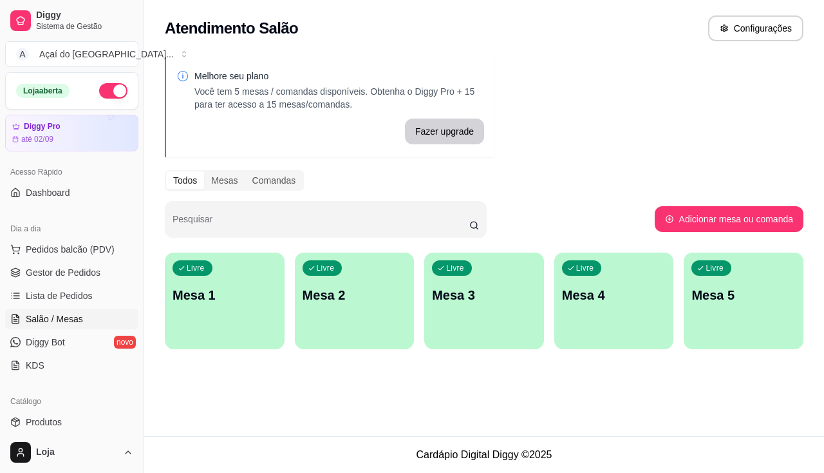
scroll to position [132, 0]
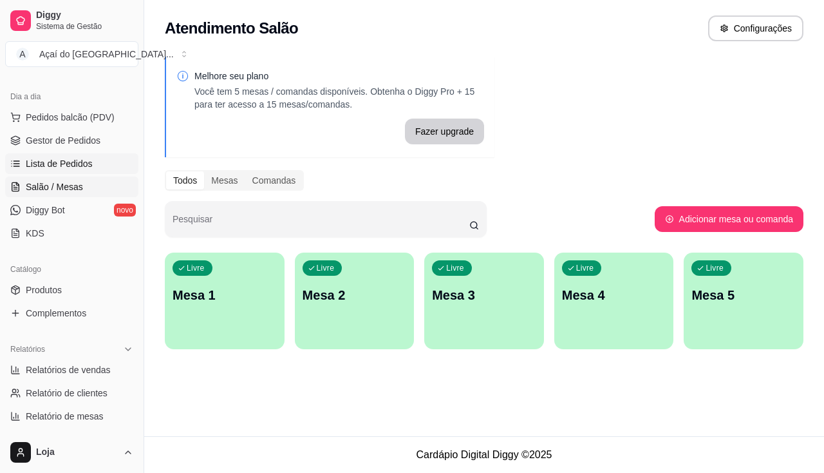
click at [41, 156] on link "Lista de Pedidos" at bounding box center [71, 163] width 133 height 21
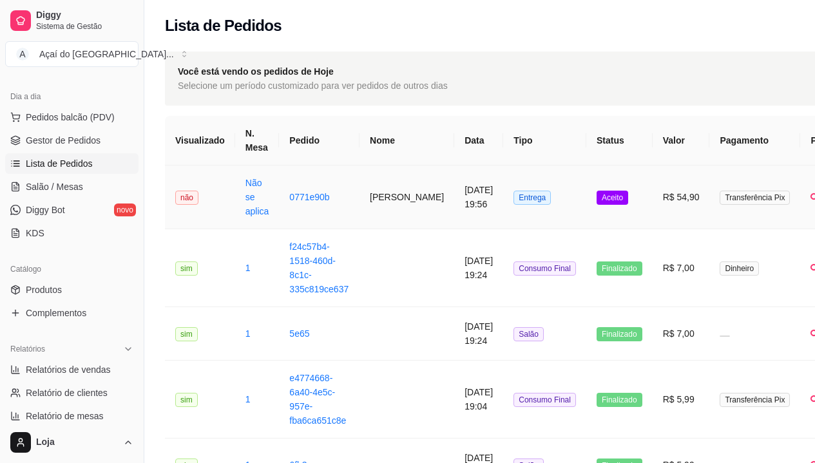
click at [273, 215] on td "Não se aplica" at bounding box center [257, 197] width 44 height 64
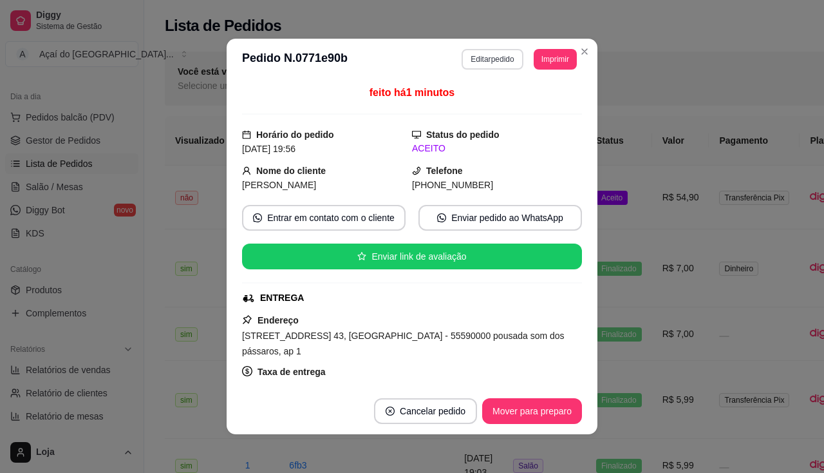
click at [489, 62] on button "Editar pedido" at bounding box center [492, 59] width 61 height 21
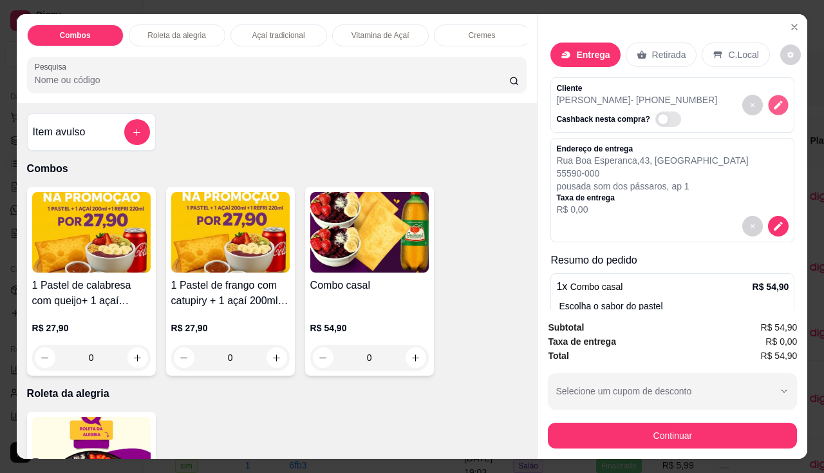
click at [775, 104] on icon "decrease-product-quantity" at bounding box center [779, 104] width 8 height 8
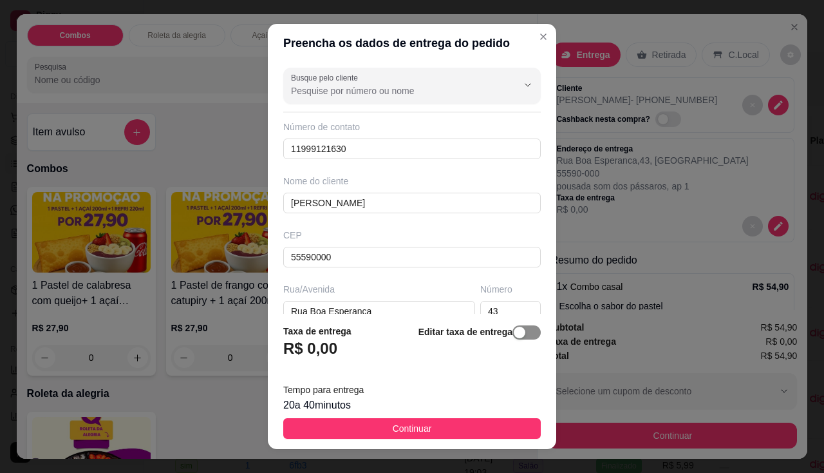
click at [522, 336] on span "button" at bounding box center [527, 332] width 28 height 14
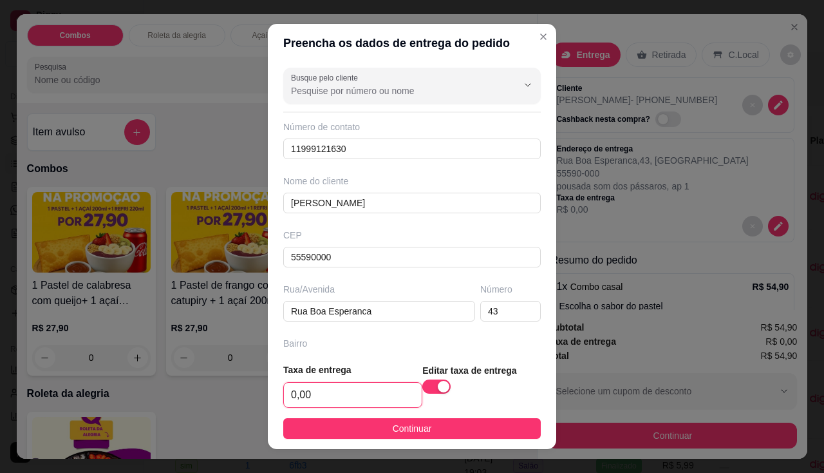
click at [332, 384] on input "0,00" at bounding box center [353, 394] width 138 height 24
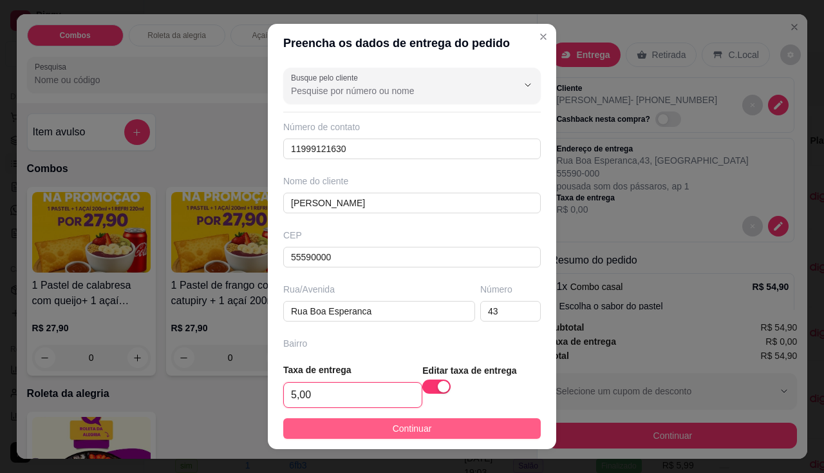
type input "5,00"
click at [374, 433] on button "Continuar" at bounding box center [412, 428] width 258 height 21
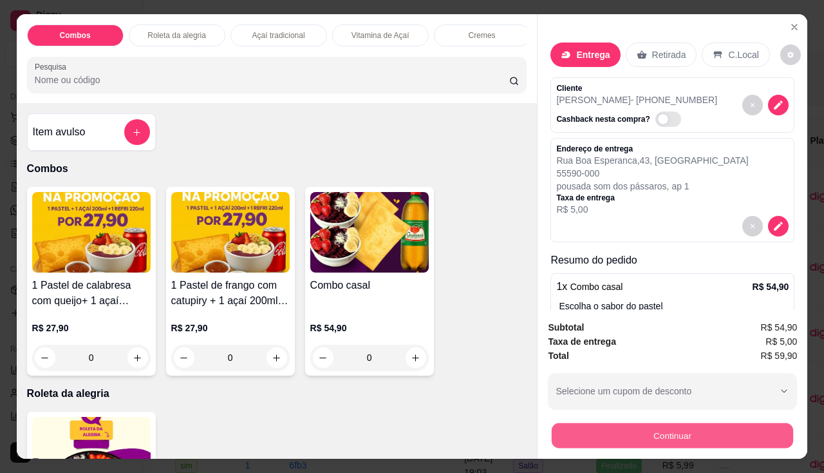
click at [590, 440] on button "Continuar" at bounding box center [672, 435] width 241 height 25
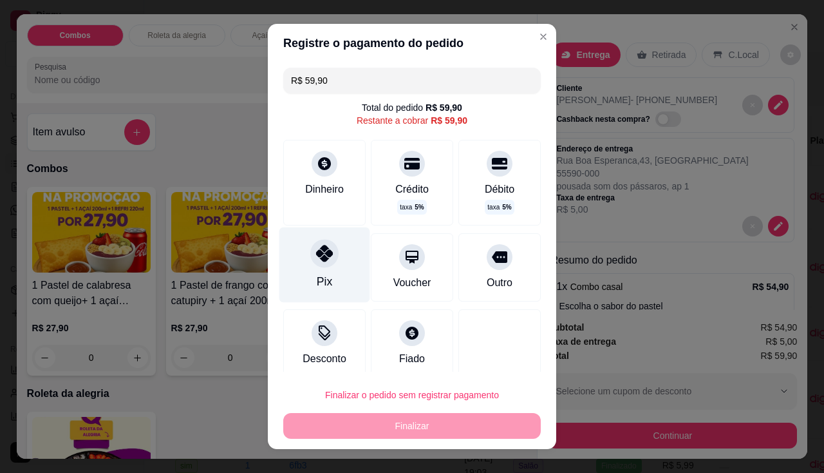
click at [331, 273] on div "Pix" at bounding box center [324, 264] width 91 height 75
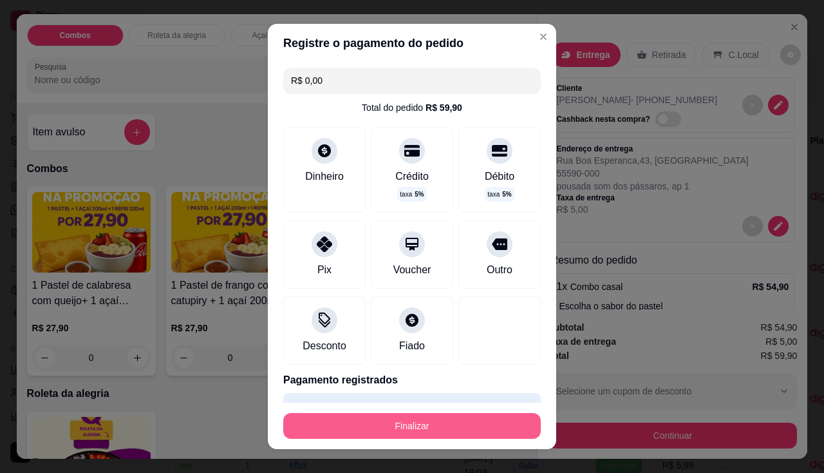
click at [415, 416] on button "Finalizar" at bounding box center [412, 426] width 258 height 26
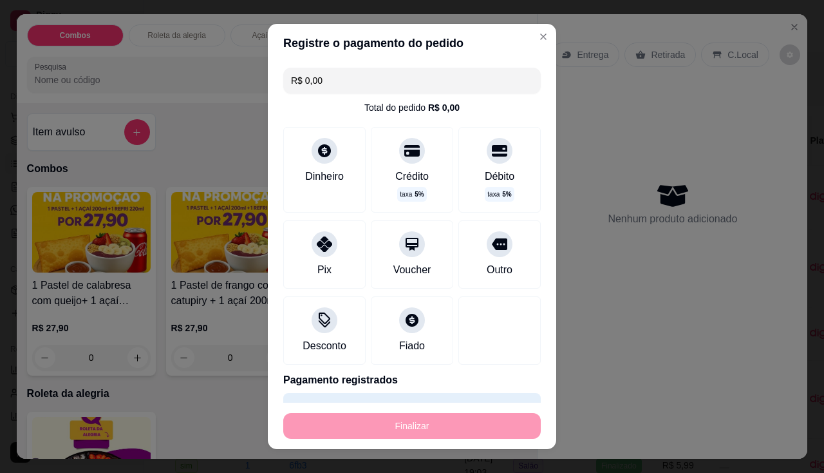
type input "-R$ 59,90"
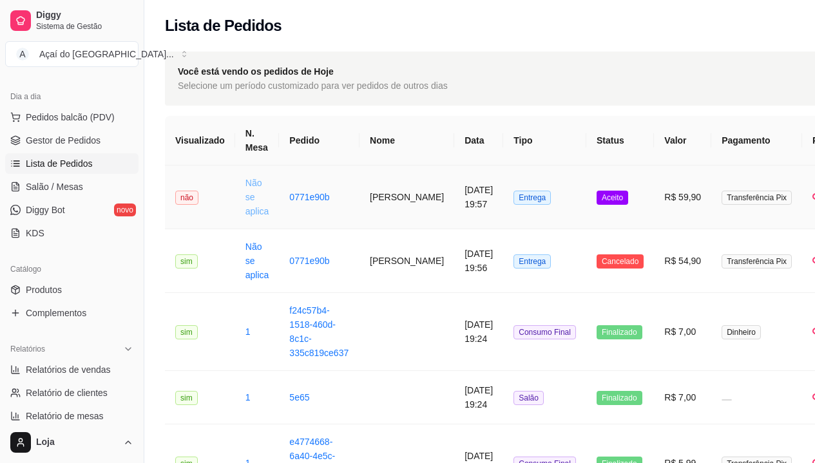
click at [245, 199] on link "Não se aplica" at bounding box center [257, 197] width 24 height 39
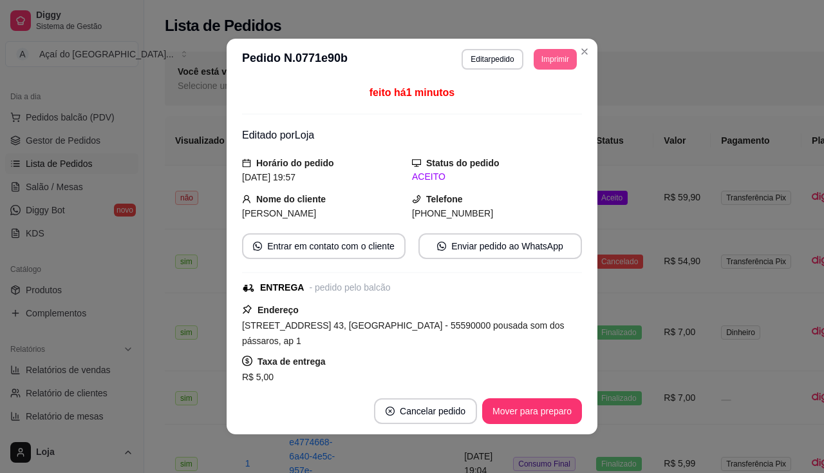
click at [546, 64] on button "Imprimir" at bounding box center [555, 59] width 43 height 21
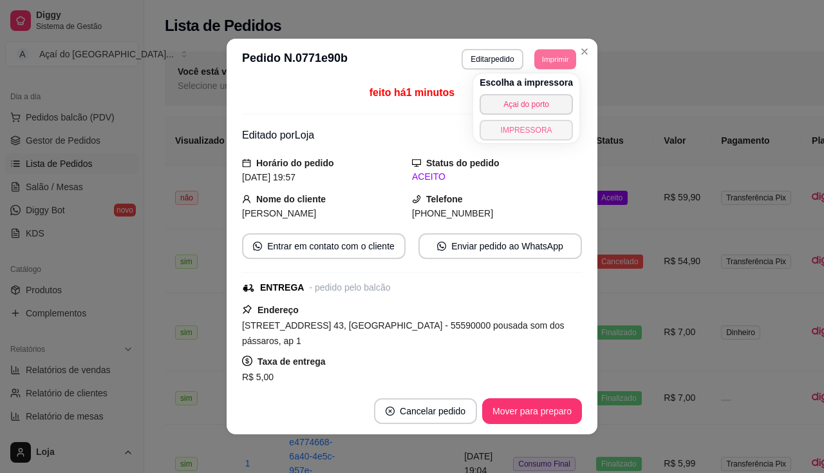
click at [554, 128] on button "IMPRESSORA" at bounding box center [526, 130] width 93 height 21
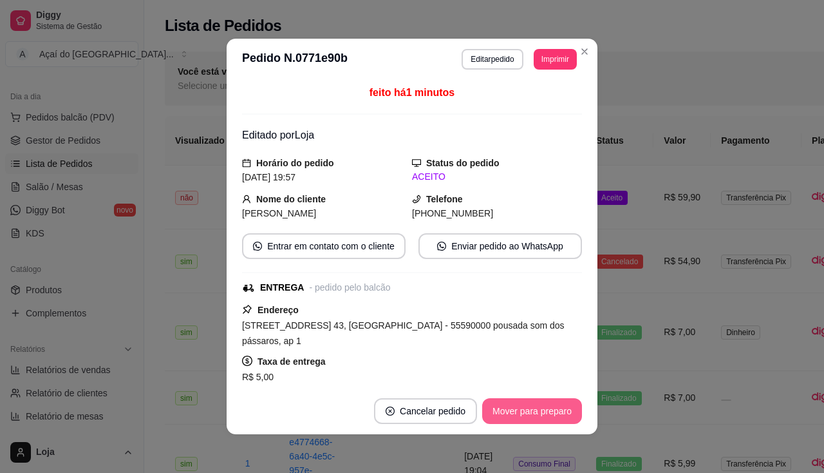
click at [540, 422] on button "Mover para preparo" at bounding box center [532, 411] width 100 height 26
click at [540, 422] on button "Mover para entrega" at bounding box center [532, 411] width 99 height 26
click at [540, 422] on button "Mover para finalizado" at bounding box center [528, 411] width 107 height 26
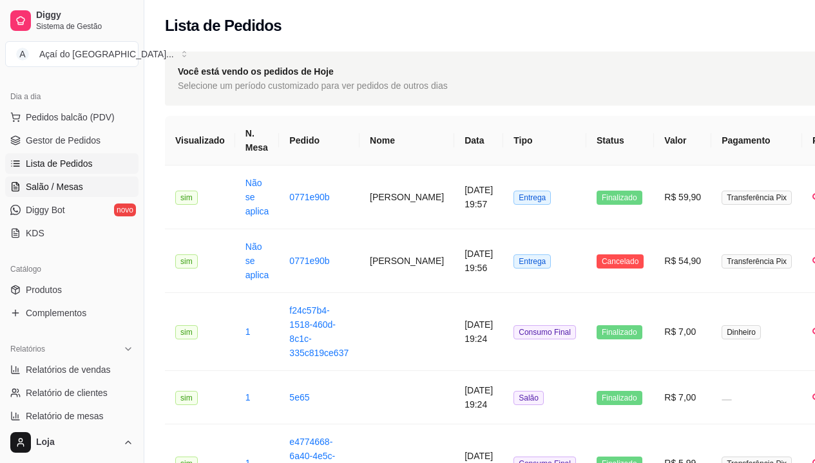
click at [55, 194] on link "Salão / Mesas" at bounding box center [71, 186] width 133 height 21
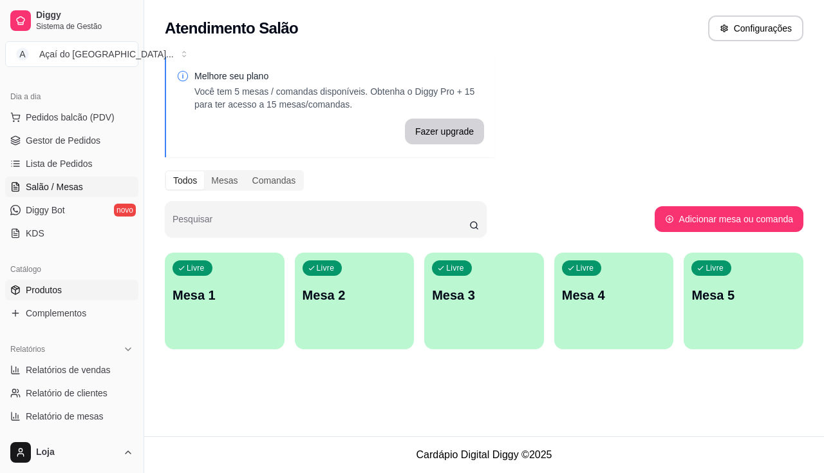
click at [82, 294] on link "Produtos" at bounding box center [71, 289] width 133 height 21
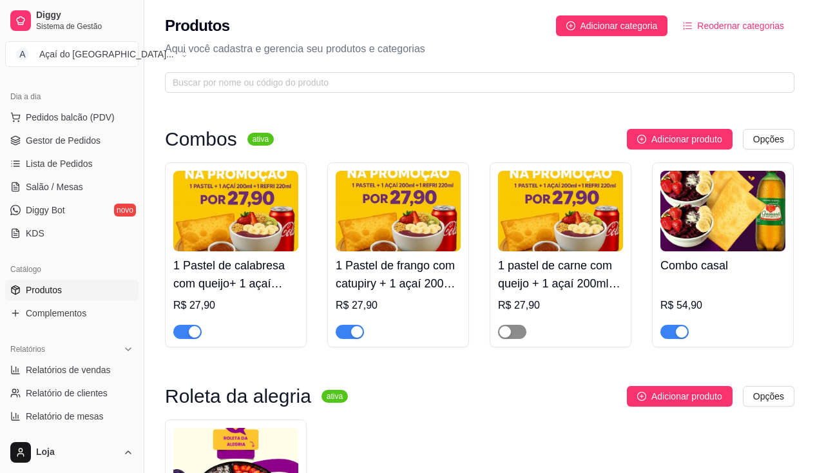
click at [518, 333] on span "button" at bounding box center [512, 332] width 28 height 14
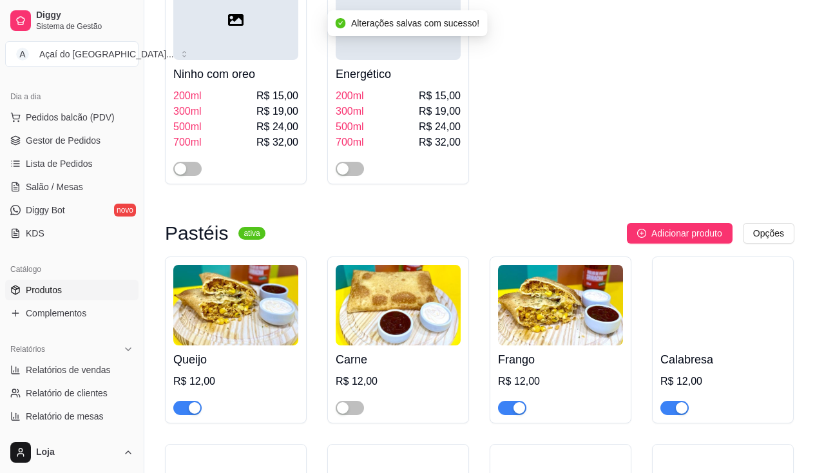
scroll to position [1610, 0]
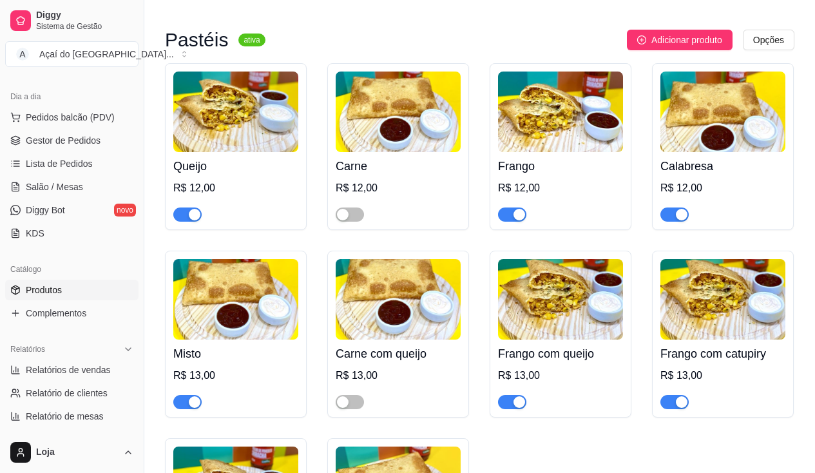
click at [364, 218] on div at bounding box center [397, 209] width 125 height 26
click at [352, 219] on span "button" at bounding box center [349, 214] width 28 height 14
click at [357, 404] on span "button" at bounding box center [349, 402] width 28 height 14
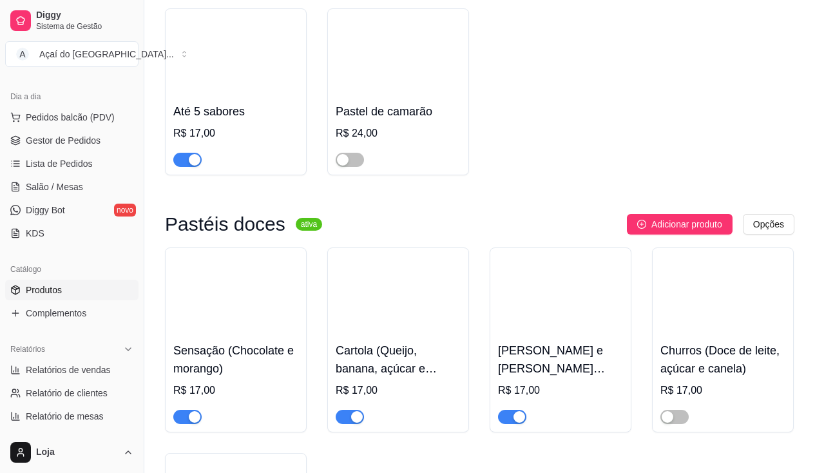
scroll to position [2898, 0]
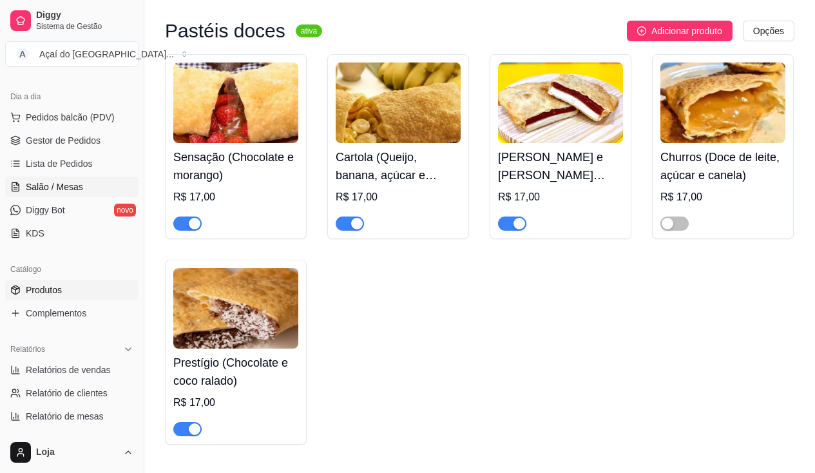
click at [55, 192] on span "Salão / Mesas" at bounding box center [54, 186] width 57 height 13
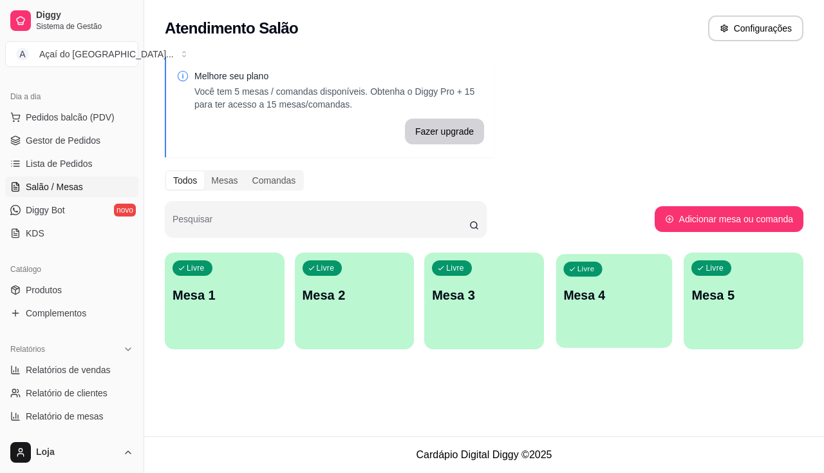
click at [625, 299] on p "Mesa 4" at bounding box center [613, 295] width 101 height 17
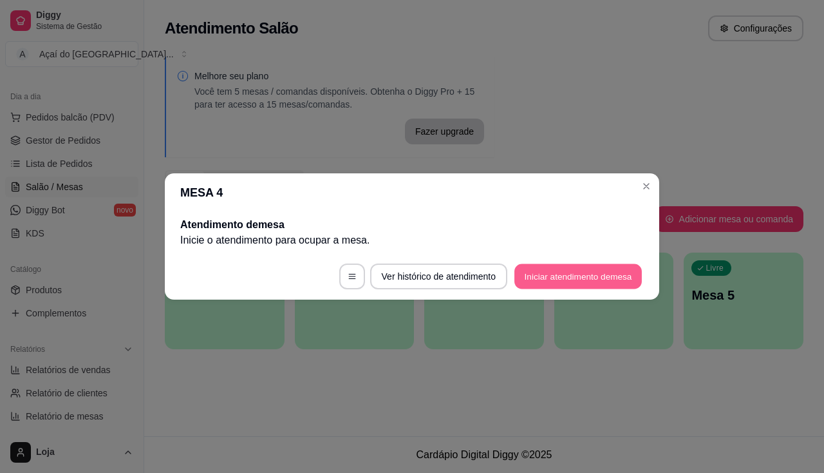
click at [571, 277] on button "Iniciar atendimento de mesa" at bounding box center [577, 276] width 127 height 25
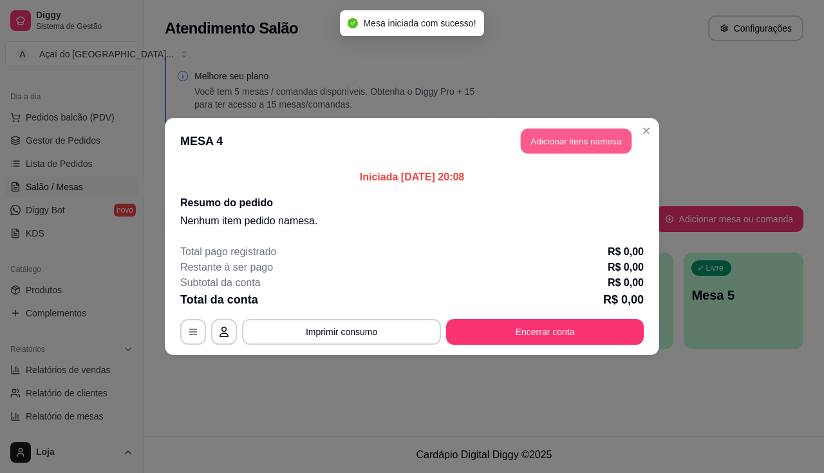
click at [574, 138] on button "Adicionar itens na mesa" at bounding box center [576, 141] width 111 height 25
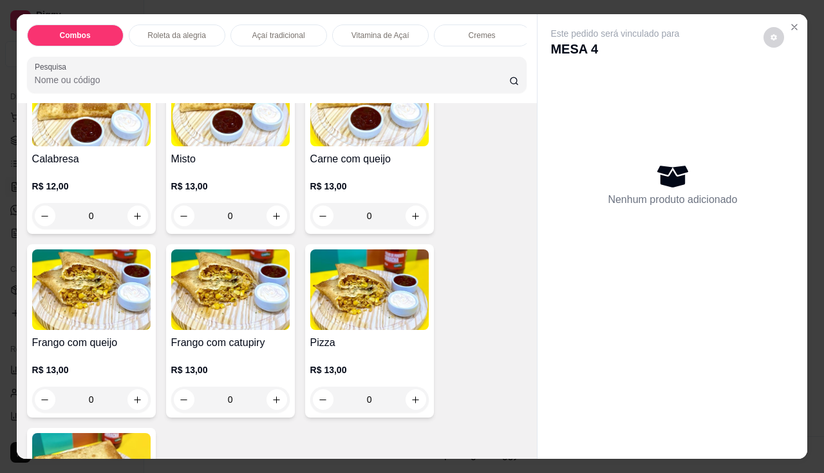
scroll to position [1867, 0]
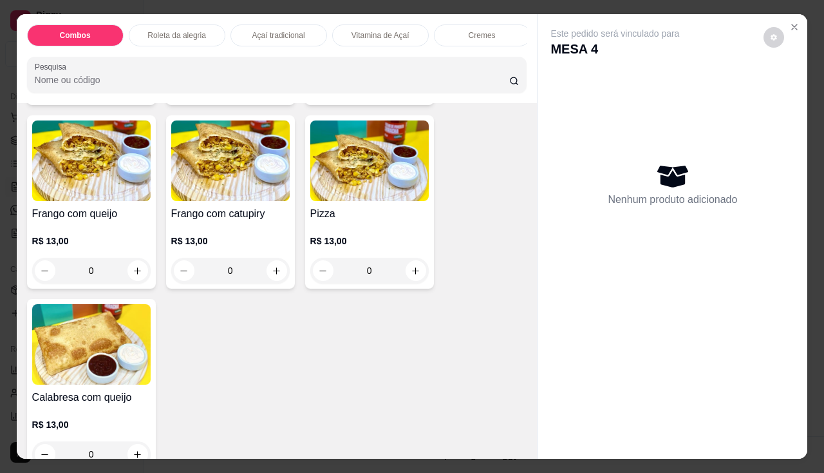
click at [228, 222] on h4 "Frango com catupiry" at bounding box center [230, 213] width 118 height 15
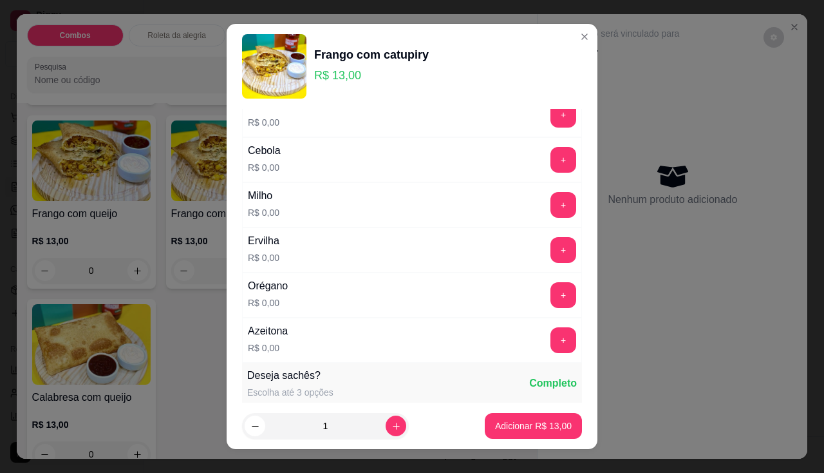
scroll to position [0, 0]
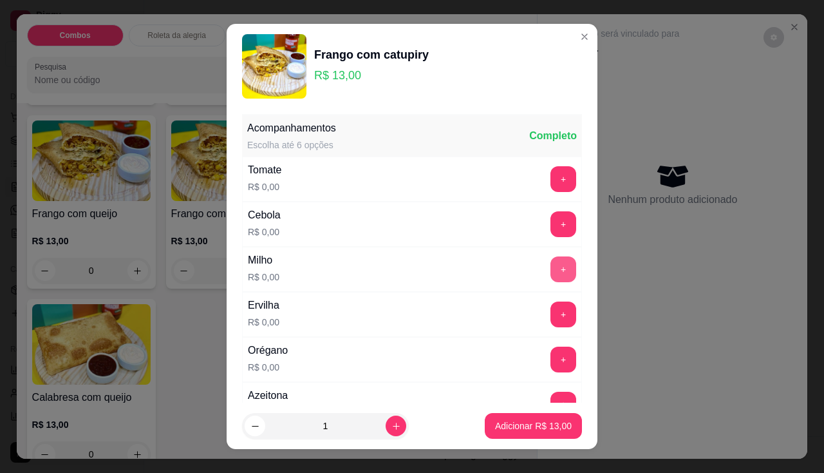
click at [551, 272] on button "+" at bounding box center [564, 269] width 26 height 26
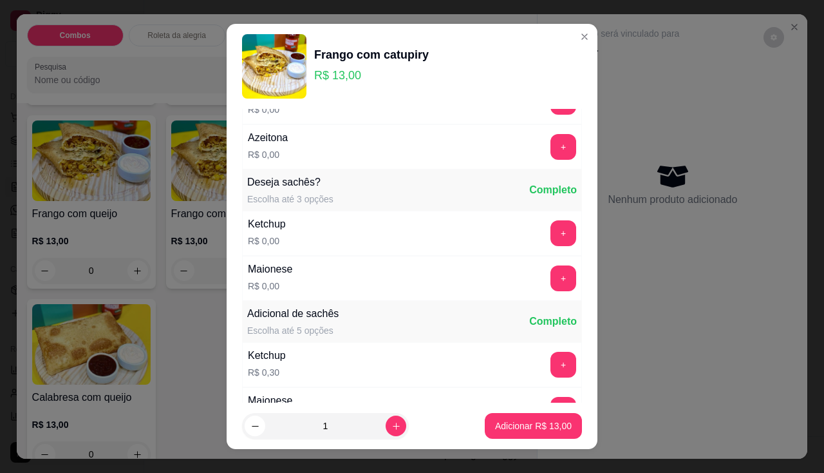
scroll to position [193, 0]
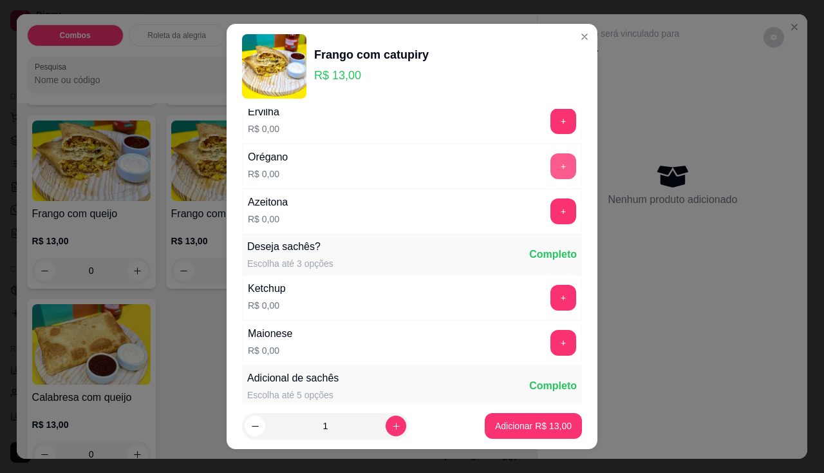
click at [551, 158] on button "+" at bounding box center [564, 166] width 26 height 26
click at [505, 421] on p "Adicionar R$ 13,00" at bounding box center [533, 425] width 77 height 13
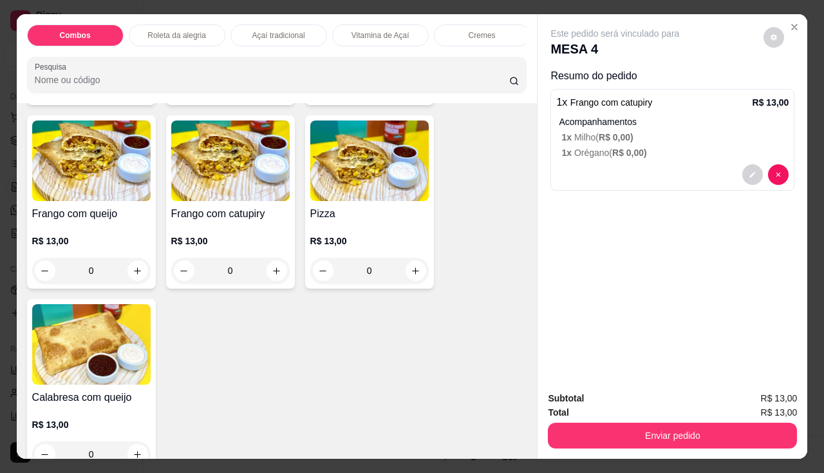
click at [218, 201] on img at bounding box center [230, 160] width 118 height 80
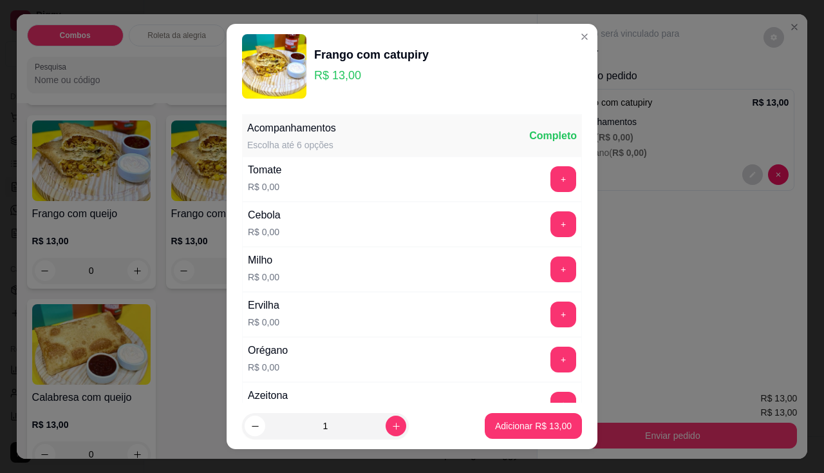
scroll to position [129, 0]
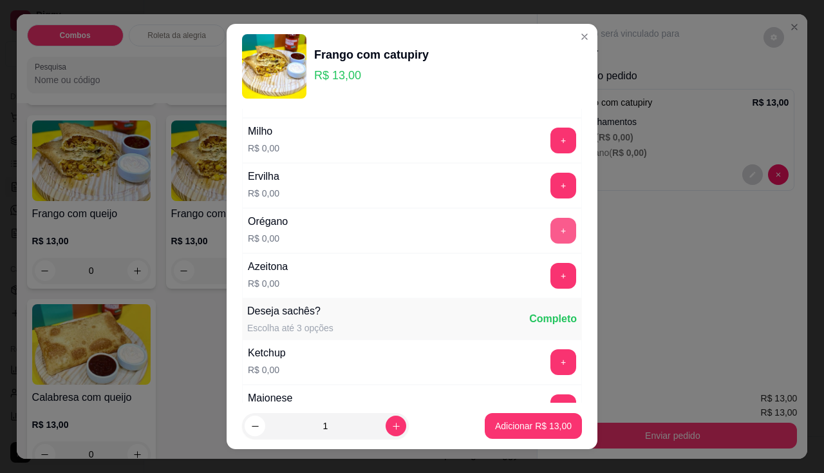
click at [551, 232] on button "+" at bounding box center [564, 231] width 26 height 26
click at [528, 430] on p "Adicionar R$ 13,00" at bounding box center [533, 425] width 77 height 13
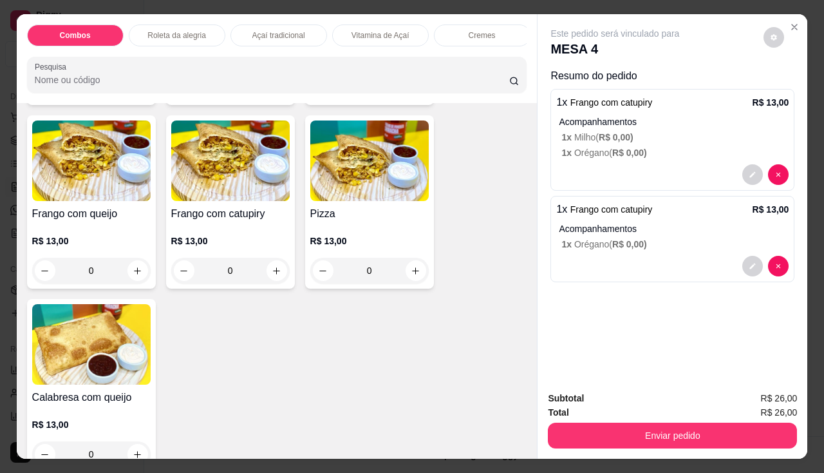
click at [198, 229] on div "R$ 13,00 0" at bounding box center [230, 253] width 118 height 62
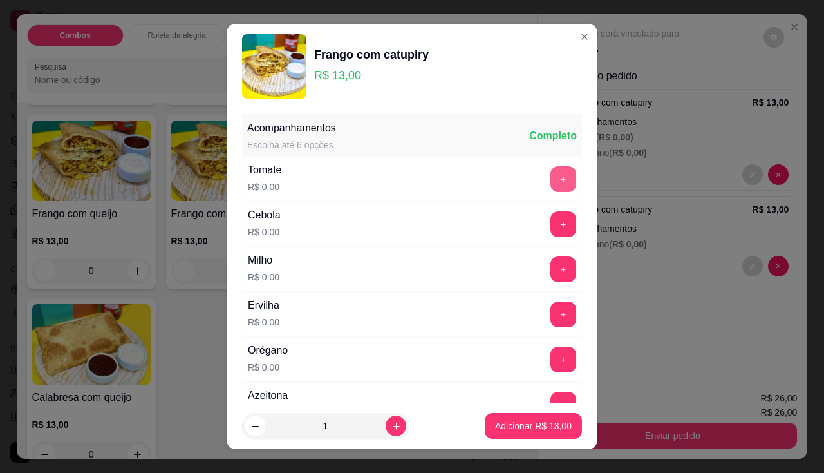
click at [551, 178] on button "+" at bounding box center [564, 179] width 26 height 26
click at [551, 219] on button "+" at bounding box center [564, 224] width 26 height 26
drag, startPoint x: 540, startPoint y: 252, endPoint x: 540, endPoint y: 266, distance: 13.5
click at [540, 259] on div "Milho R$ 0,00 +" at bounding box center [412, 269] width 340 height 45
click at [551, 266] on button "+" at bounding box center [563, 268] width 25 height 25
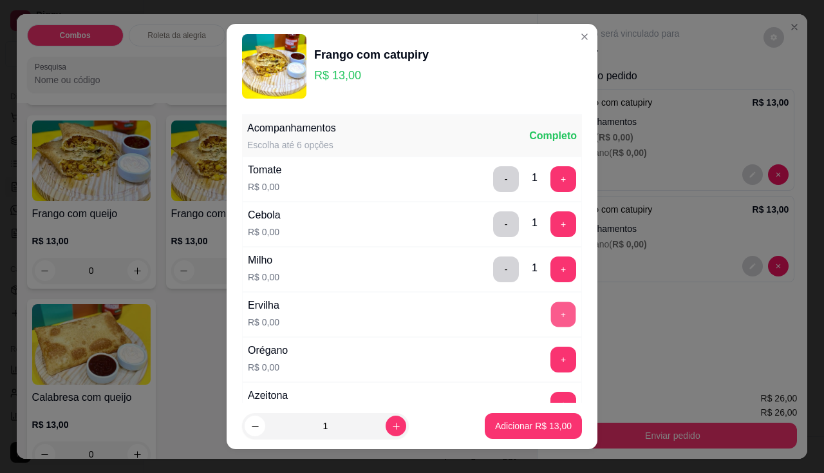
click at [551, 314] on button "+" at bounding box center [563, 313] width 25 height 25
click at [538, 342] on div "Orégano R$ 0,00 +" at bounding box center [412, 359] width 340 height 45
click at [551, 355] on button "+" at bounding box center [563, 358] width 25 height 25
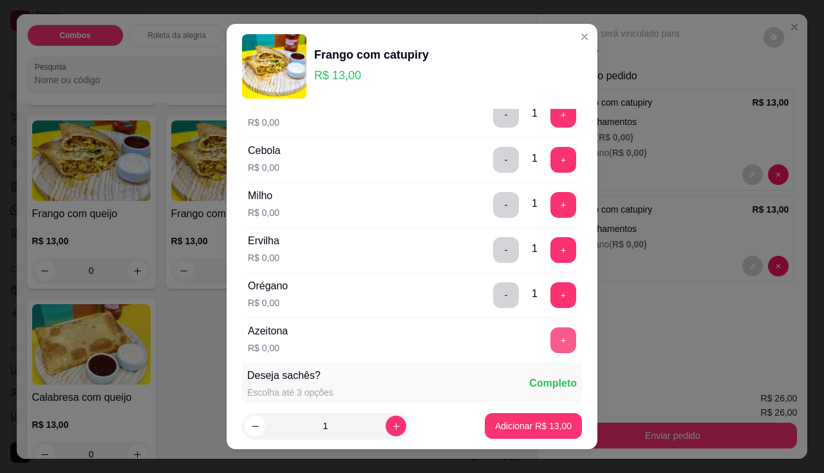
click at [551, 327] on button "+" at bounding box center [564, 340] width 26 height 26
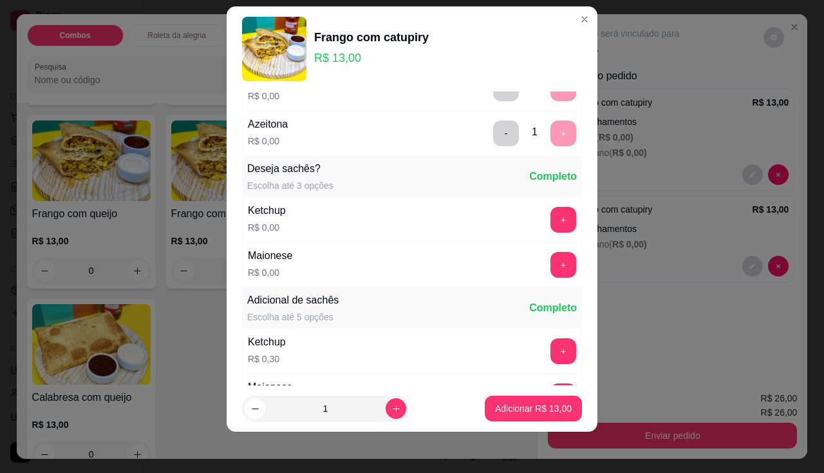
scroll to position [189, 0]
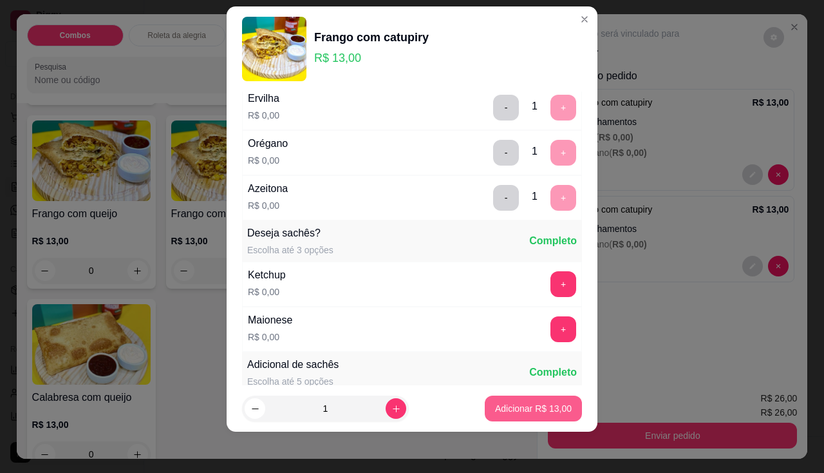
click at [549, 399] on button "Adicionar R$ 13,00" at bounding box center [533, 408] width 97 height 26
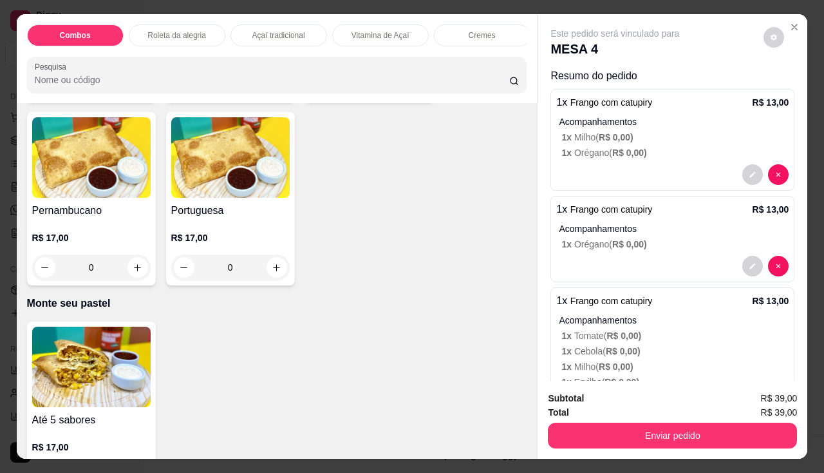
scroll to position [2576, 0]
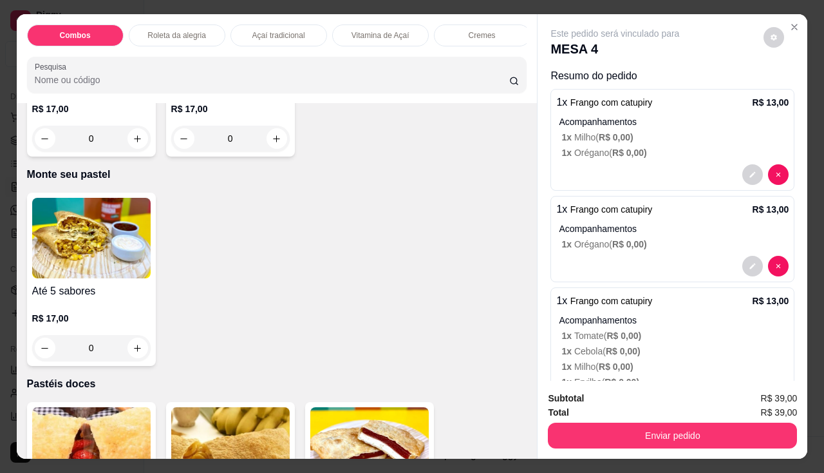
click at [105, 285] on div "Até 5 sabores R$ 17,00 0" at bounding box center [91, 279] width 129 height 173
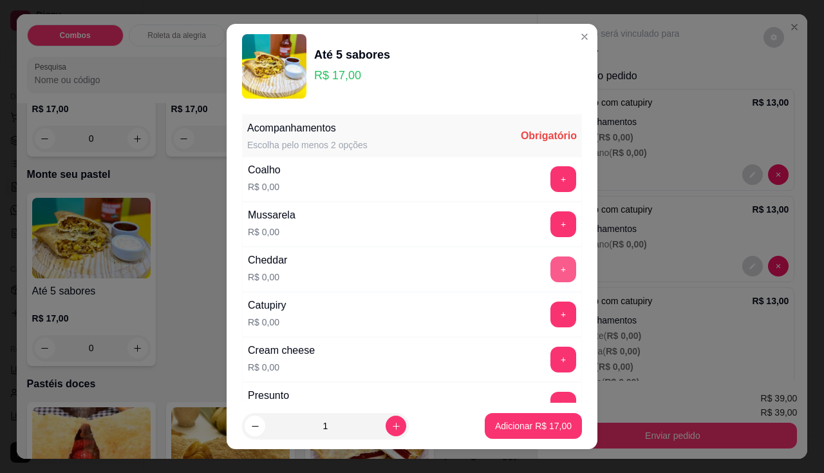
click at [551, 276] on button "+" at bounding box center [564, 269] width 26 height 26
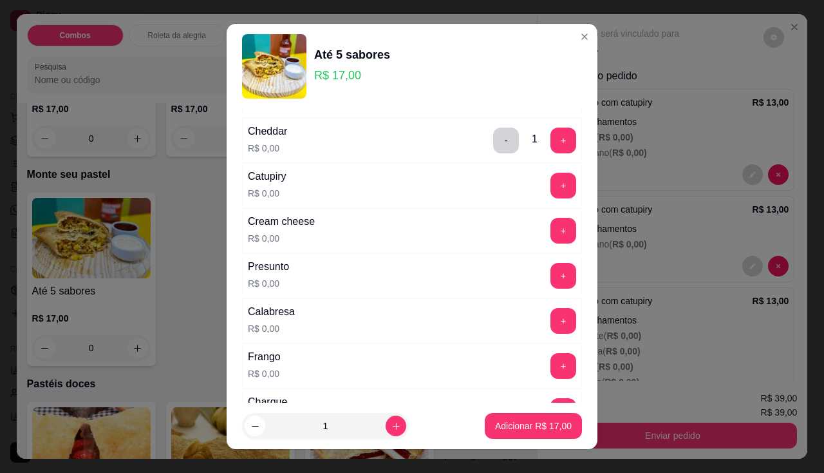
scroll to position [193, 0]
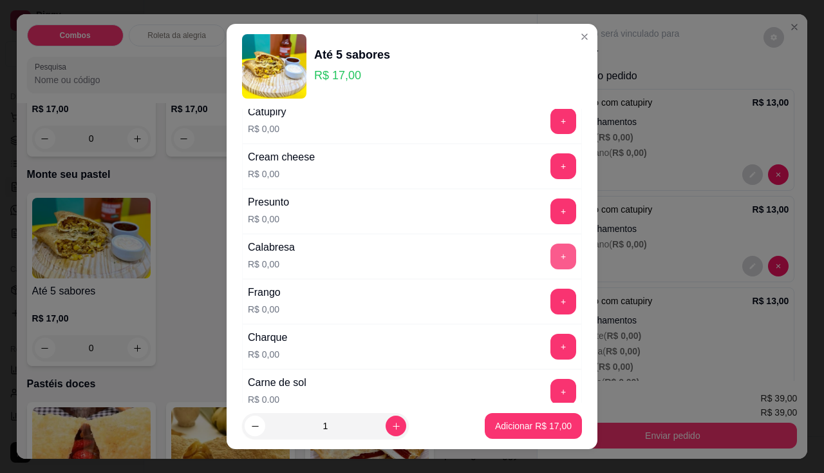
click at [551, 252] on button "+" at bounding box center [564, 256] width 26 height 26
click at [522, 420] on p "Adicionar R$ 17,00" at bounding box center [533, 425] width 77 height 13
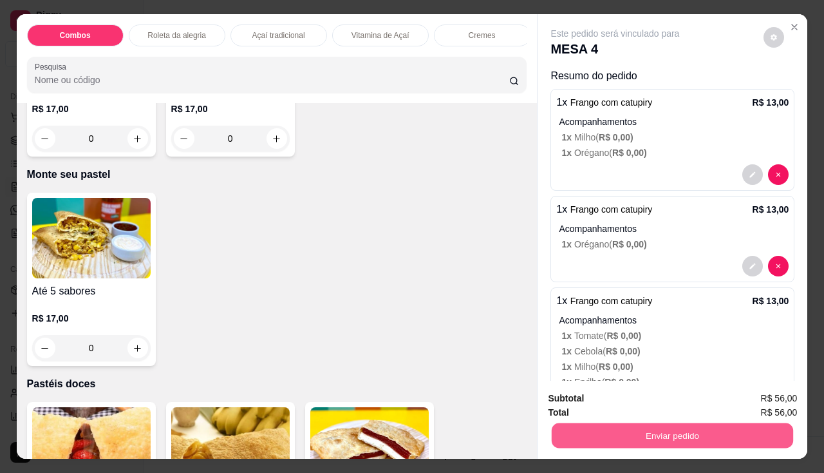
click at [614, 428] on button "Enviar pedido" at bounding box center [672, 435] width 241 height 25
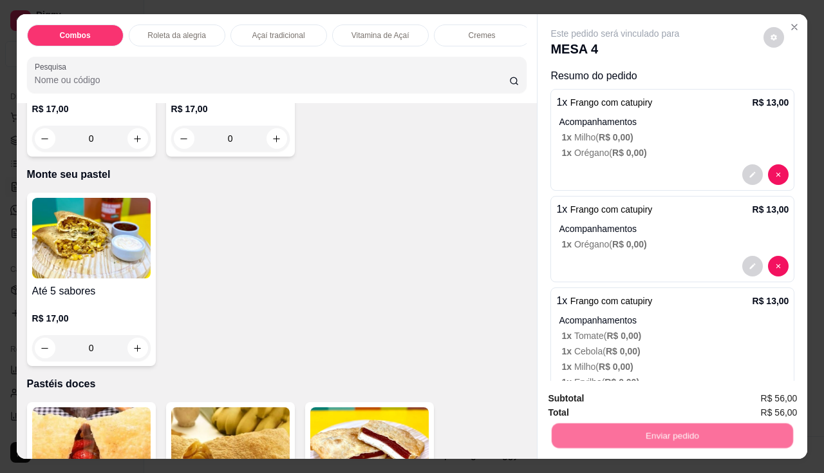
click at [599, 389] on button "Não registrar e enviar pedido" at bounding box center [630, 399] width 134 height 24
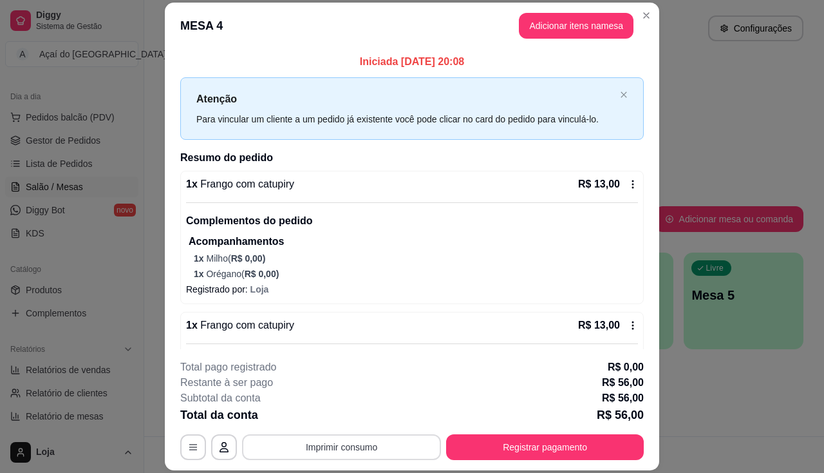
click at [360, 447] on button "Imprimir consumo" at bounding box center [341, 447] width 199 height 26
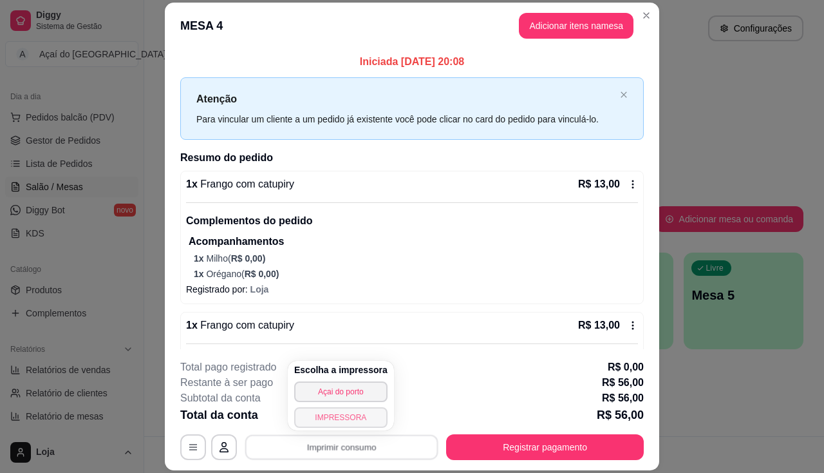
click at [354, 415] on button "IMPRESSORA" at bounding box center [340, 417] width 93 height 21
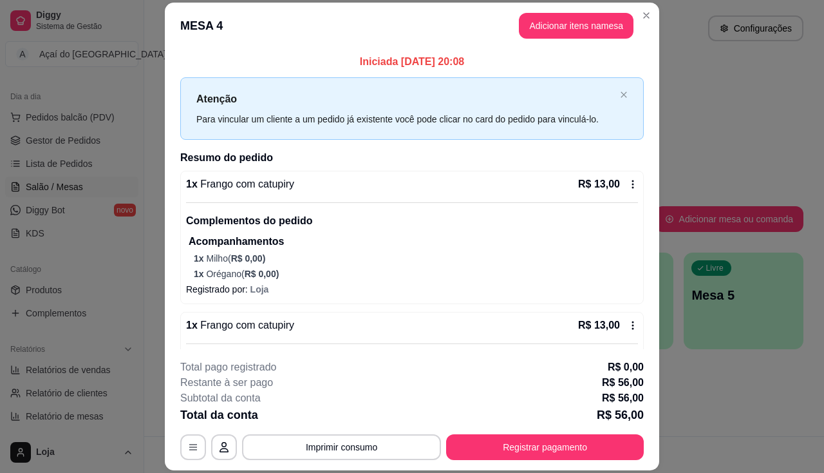
scroll to position [39, 0]
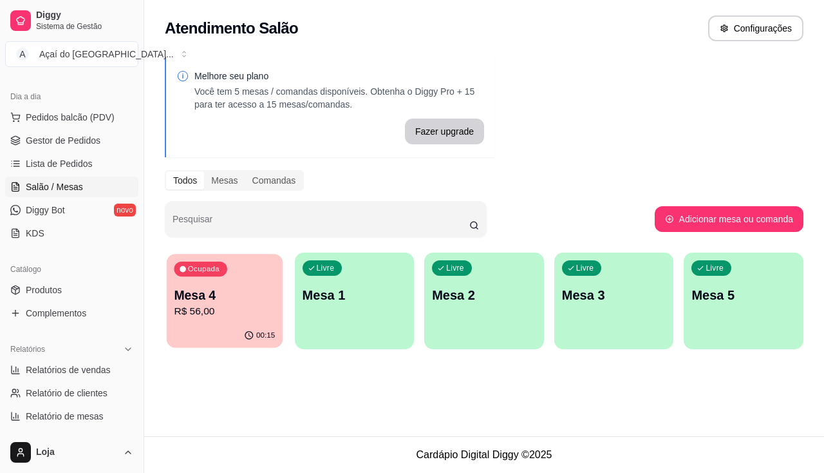
click at [250, 289] on p "Mesa 4" at bounding box center [224, 295] width 101 height 17
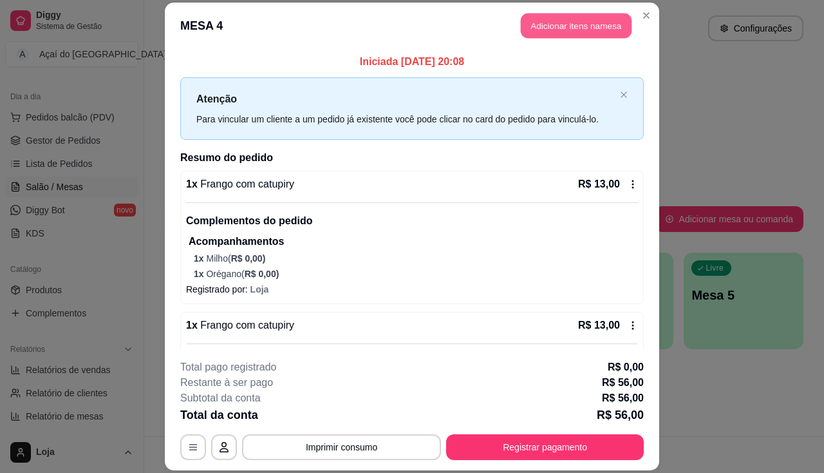
click at [529, 28] on button "Adicionar itens na mesa" at bounding box center [576, 25] width 111 height 25
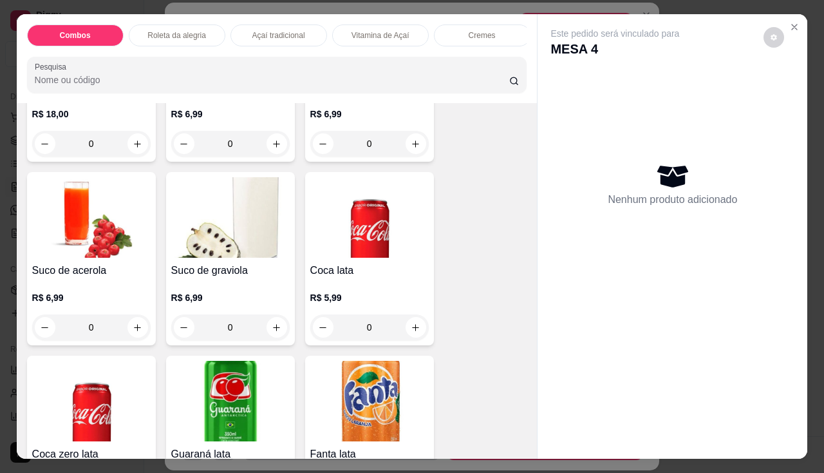
scroll to position [3606, 0]
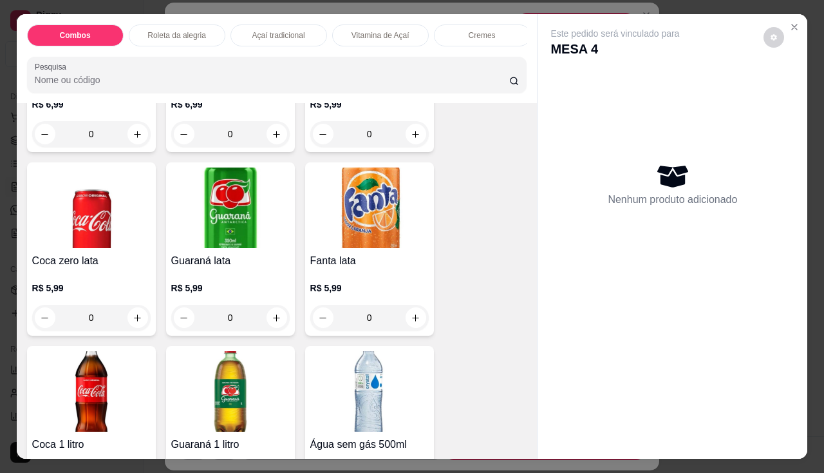
click at [100, 387] on img at bounding box center [91, 391] width 118 height 80
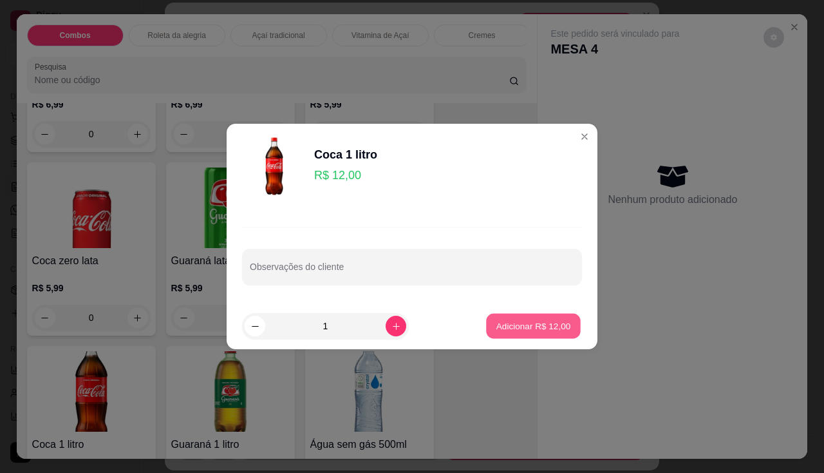
click at [527, 317] on button "Adicionar R$ 12,00" at bounding box center [533, 326] width 95 height 25
type input "1"
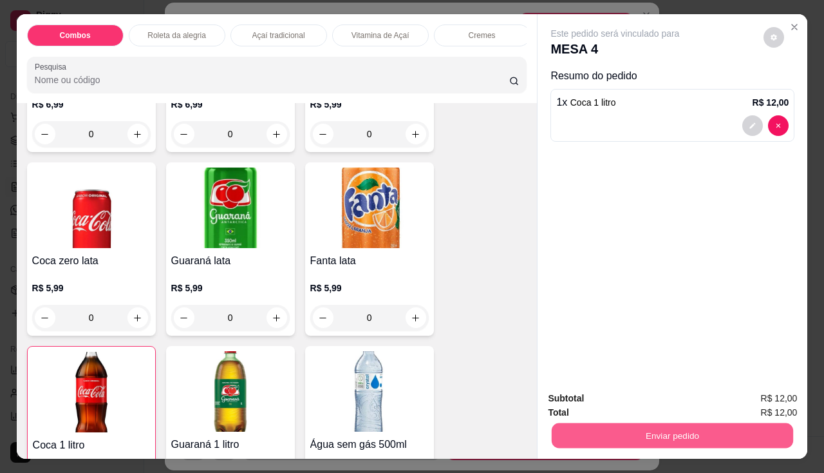
click at [575, 433] on button "Enviar pedido" at bounding box center [672, 435] width 241 height 25
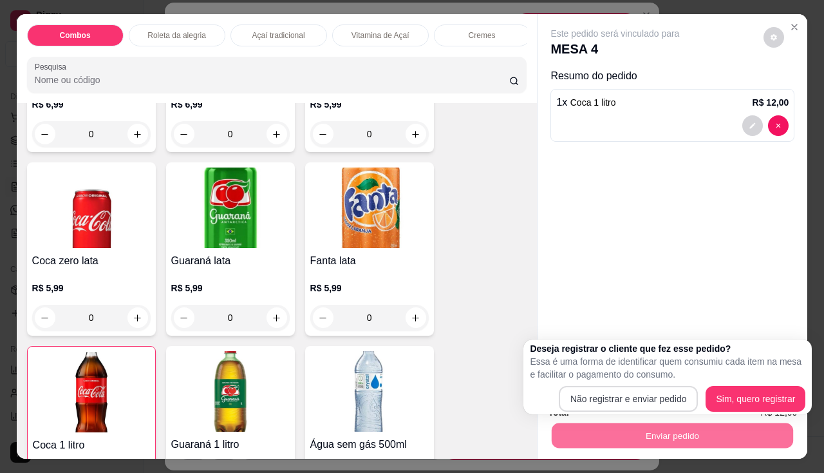
click at [585, 385] on div "Deseja registrar o cliente que fez esse pedido? Essa é uma forma de identificar…" at bounding box center [668, 377] width 276 height 70
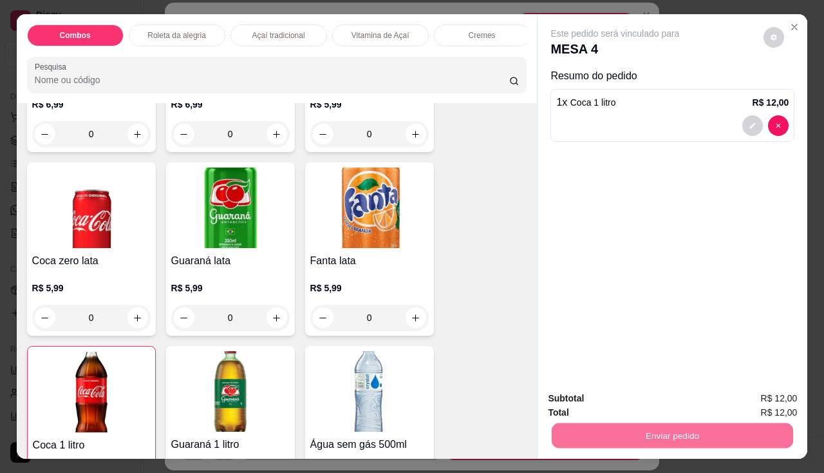
click at [588, 399] on button "Não registrar e enviar pedido" at bounding box center [630, 399] width 134 height 24
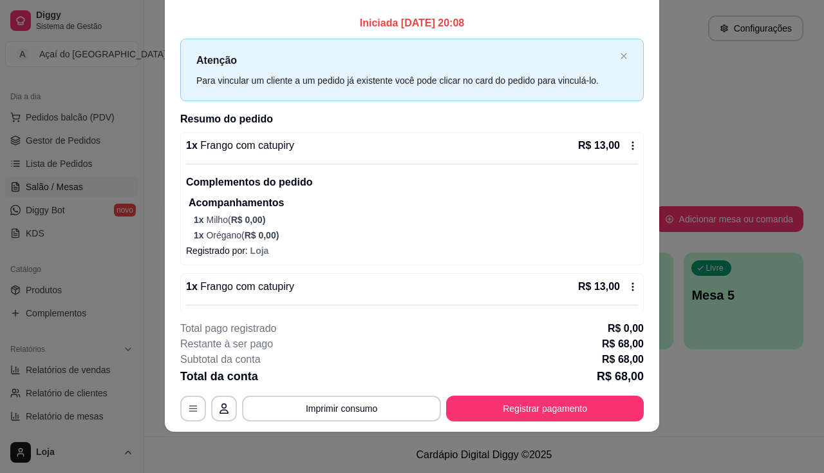
scroll to position [0, 0]
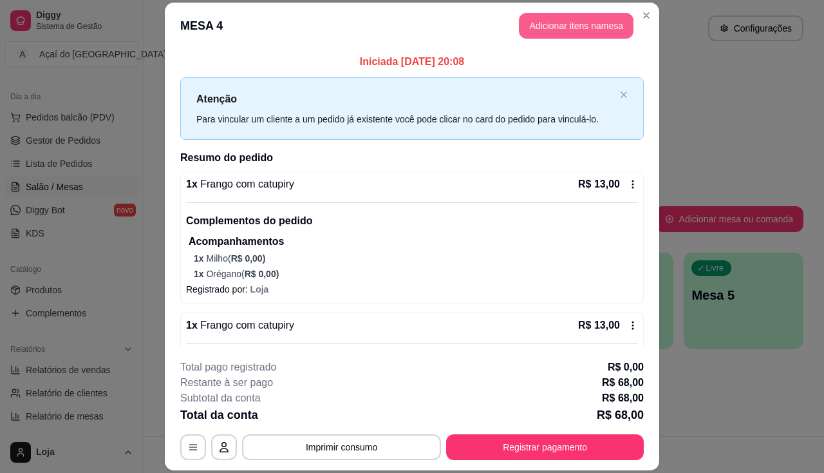
click at [572, 37] on button "Adicionar itens na mesa" at bounding box center [576, 26] width 115 height 26
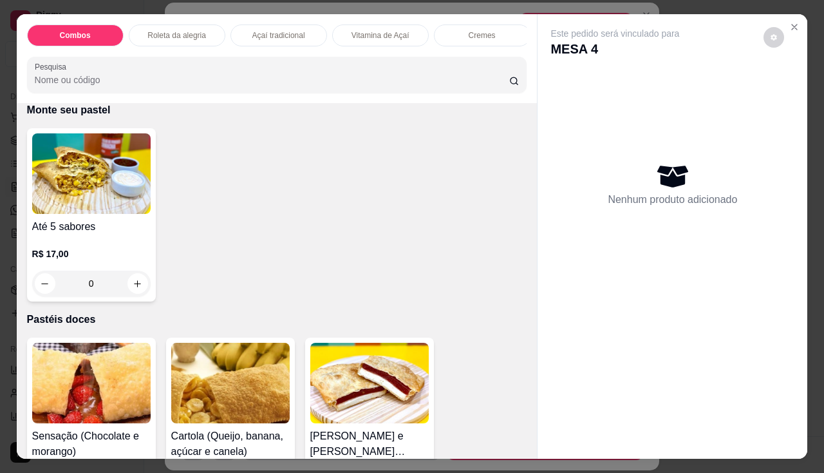
scroll to position [2769, 0]
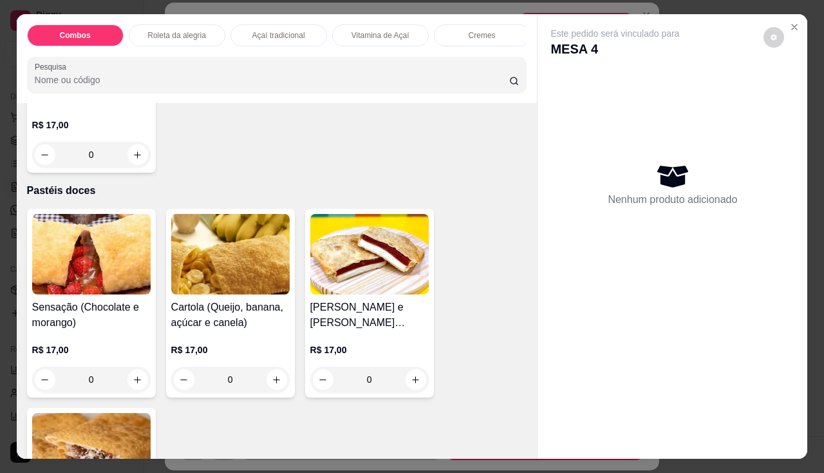
click at [83, 314] on h4 "Sensação (Chocolate e morango)" at bounding box center [91, 314] width 118 height 31
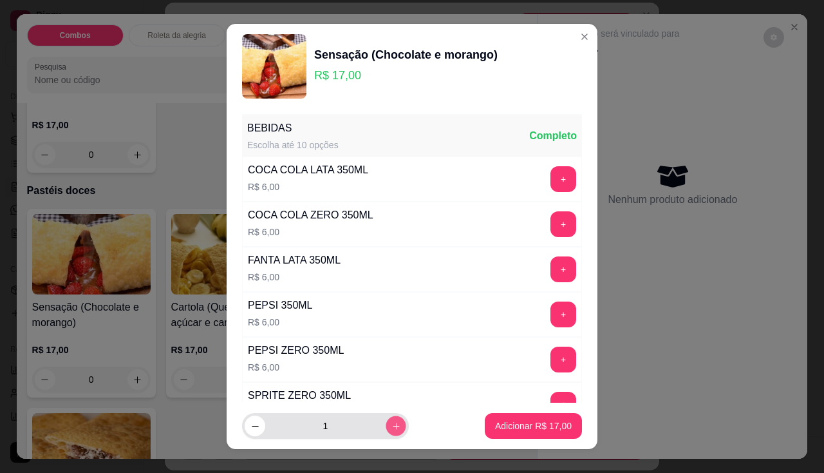
click at [386, 418] on button "increase-product-quantity" at bounding box center [396, 426] width 20 height 20
type input "2"
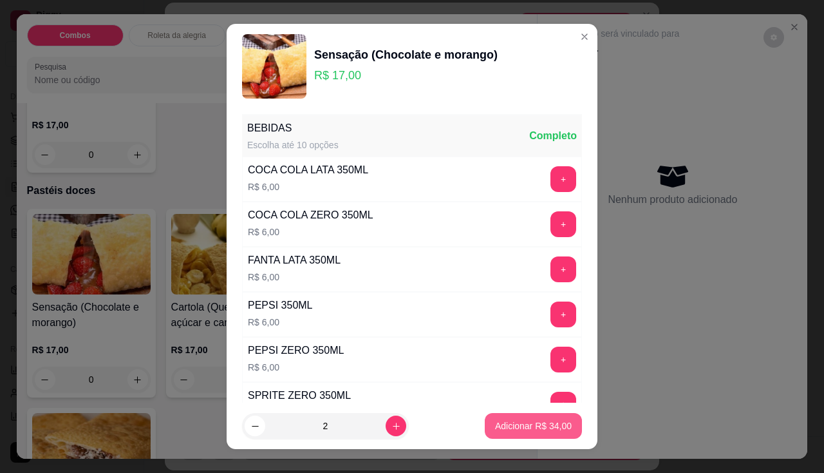
click at [496, 427] on p "Adicionar R$ 34,00" at bounding box center [533, 425] width 77 height 13
type input "2"
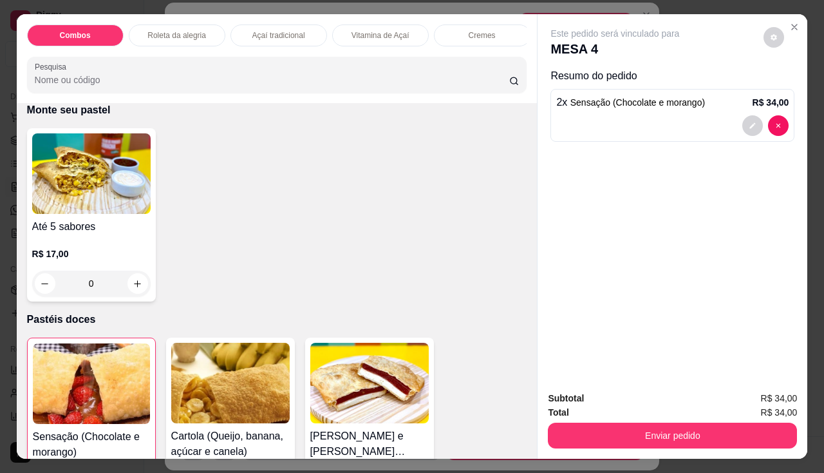
scroll to position [2511, 0]
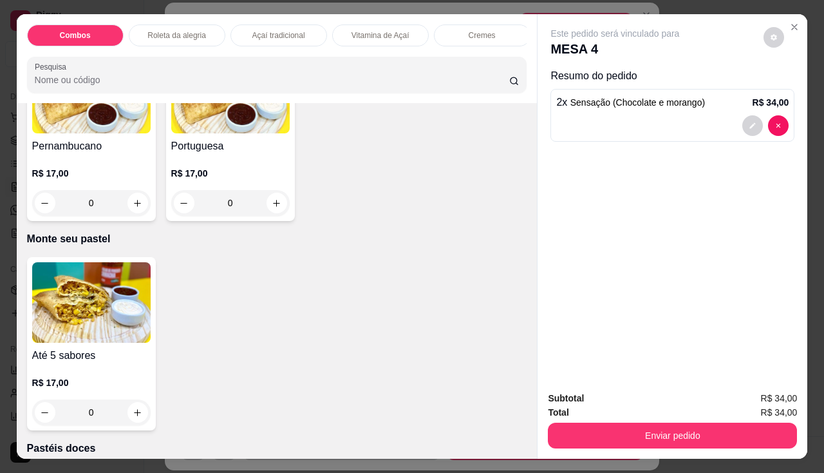
click at [123, 319] on img at bounding box center [91, 302] width 118 height 80
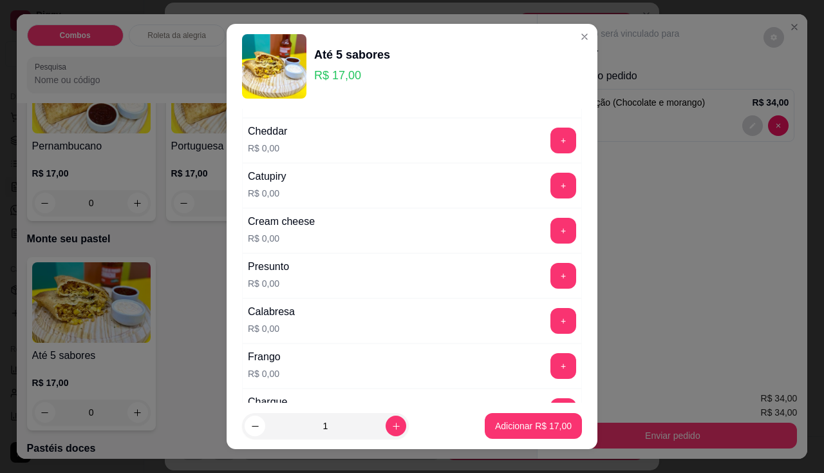
scroll to position [193, 0]
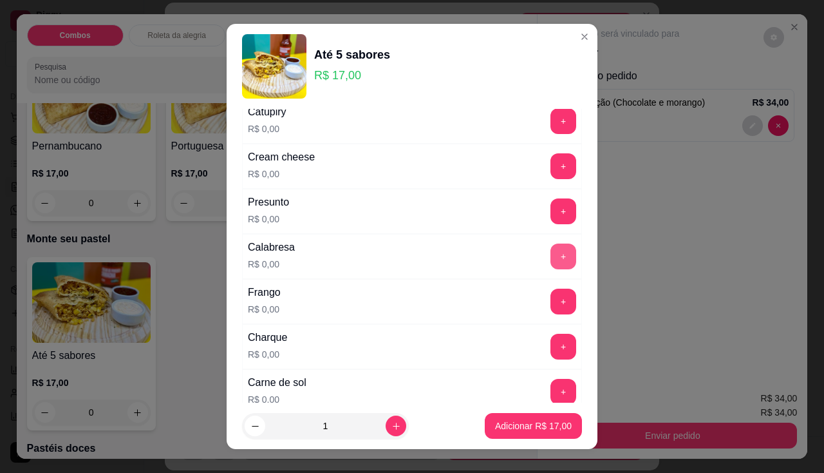
click at [551, 262] on button "+" at bounding box center [564, 256] width 26 height 26
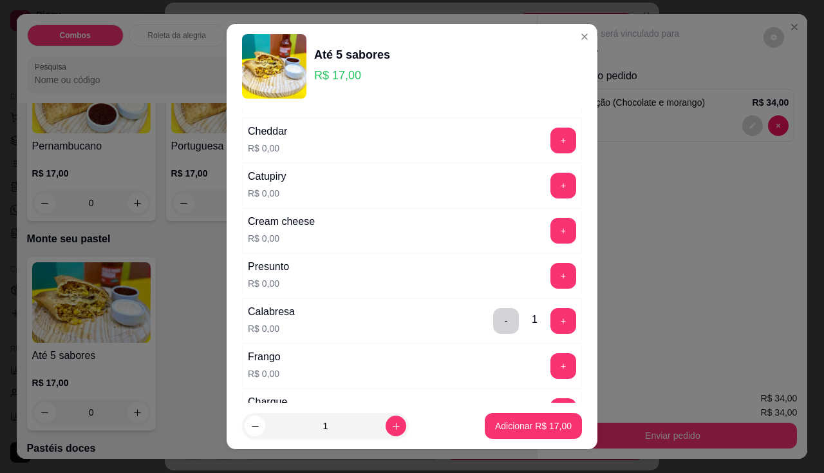
scroll to position [64, 0]
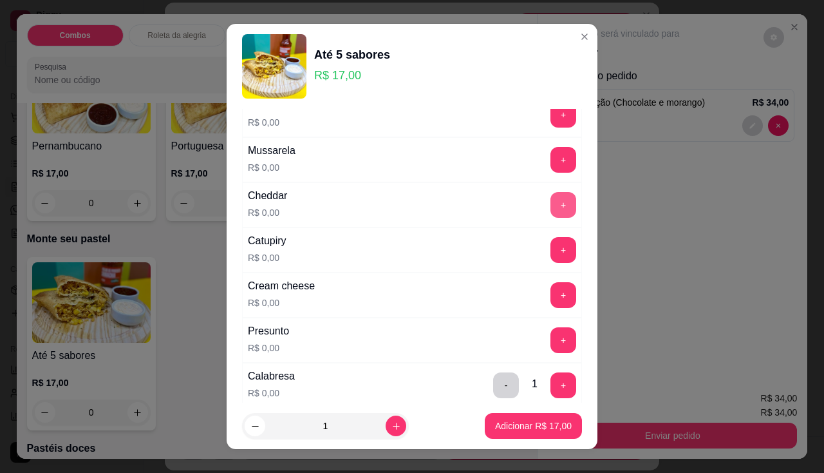
click at [551, 210] on button "+" at bounding box center [564, 205] width 26 height 26
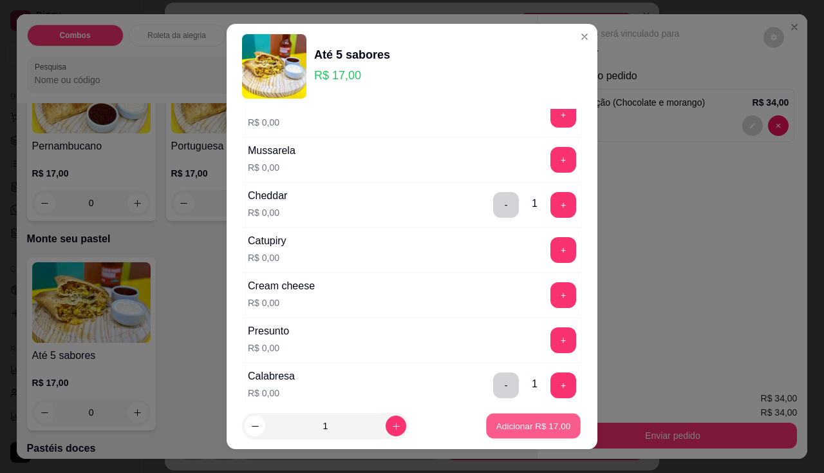
click at [509, 428] on p "Adicionar R$ 17,00" at bounding box center [533, 426] width 75 height 12
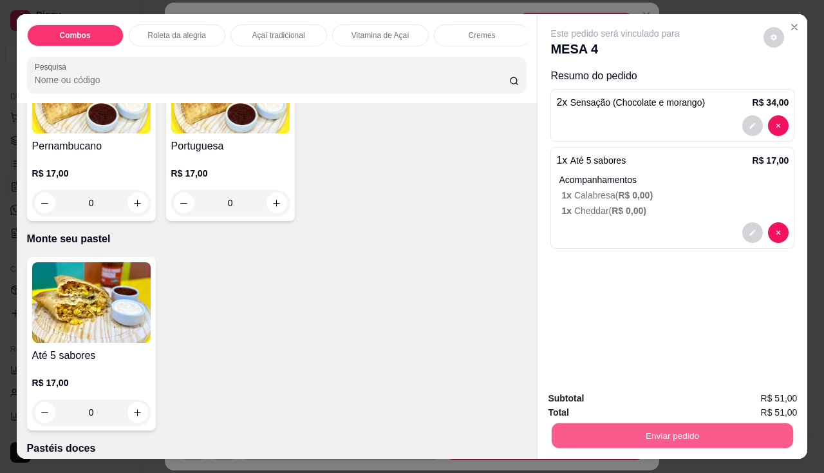
click at [558, 435] on button "Enviar pedido" at bounding box center [672, 435] width 241 height 25
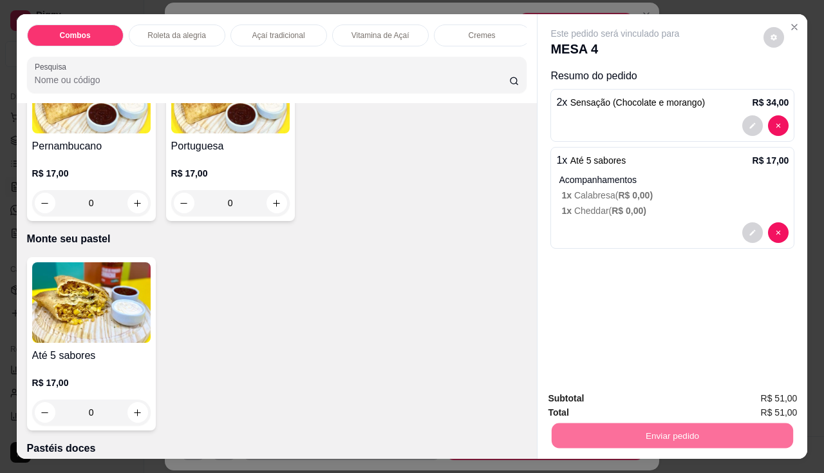
click at [581, 404] on button "Não registrar e enviar pedido" at bounding box center [630, 399] width 130 height 24
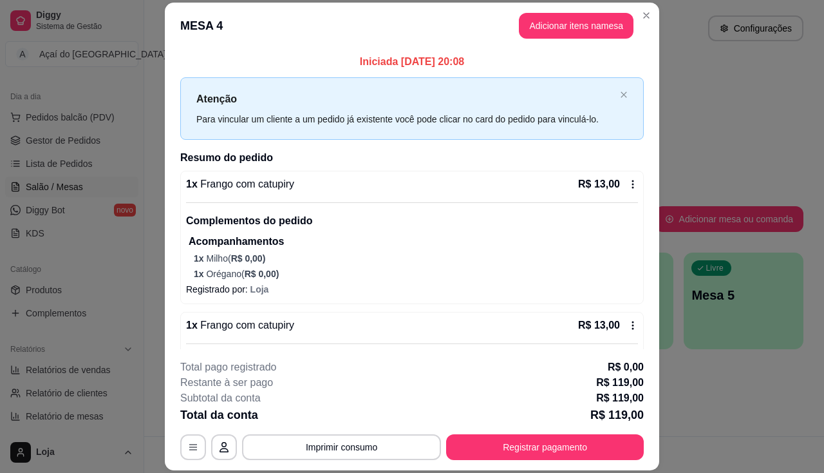
scroll to position [39, 0]
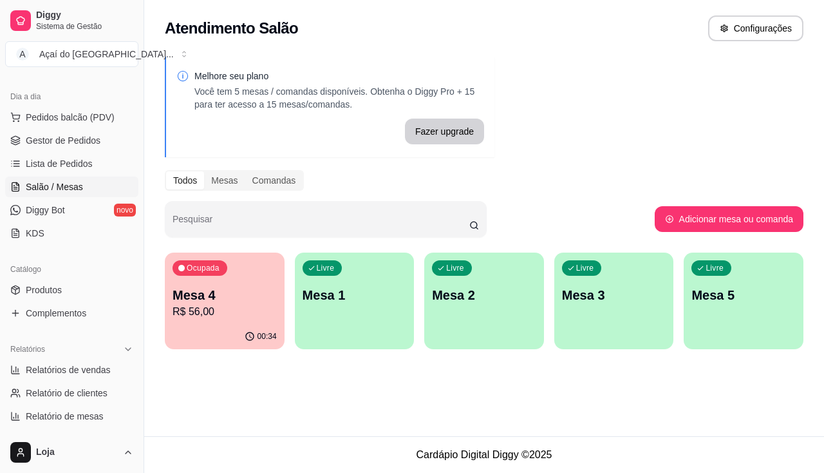
click at [364, 278] on div "Livre Mesa 1" at bounding box center [355, 292] width 120 height 81
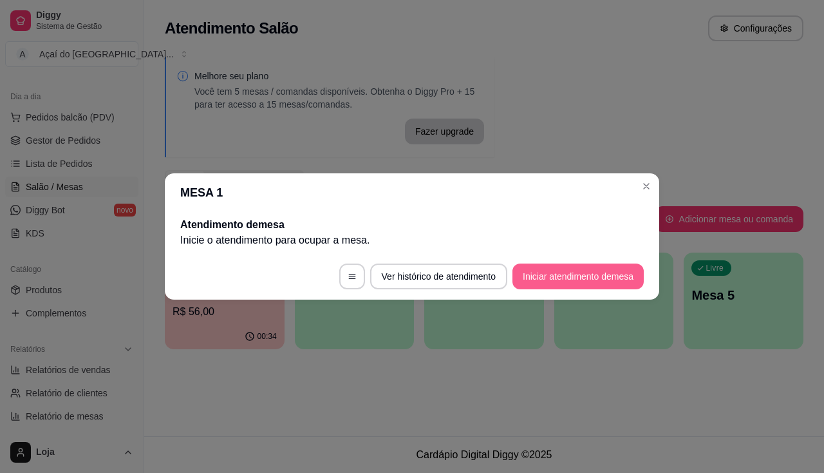
click at [576, 281] on button "Iniciar atendimento de mesa" at bounding box center [578, 276] width 131 height 26
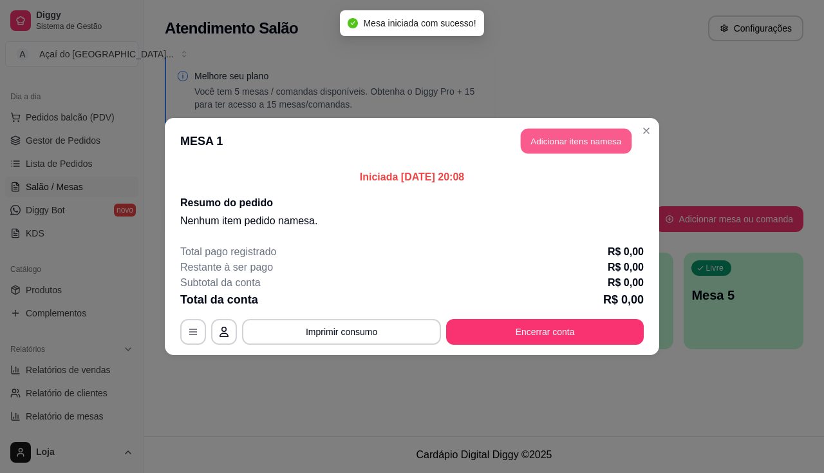
click at [577, 144] on button "Adicionar itens na mesa" at bounding box center [576, 141] width 111 height 25
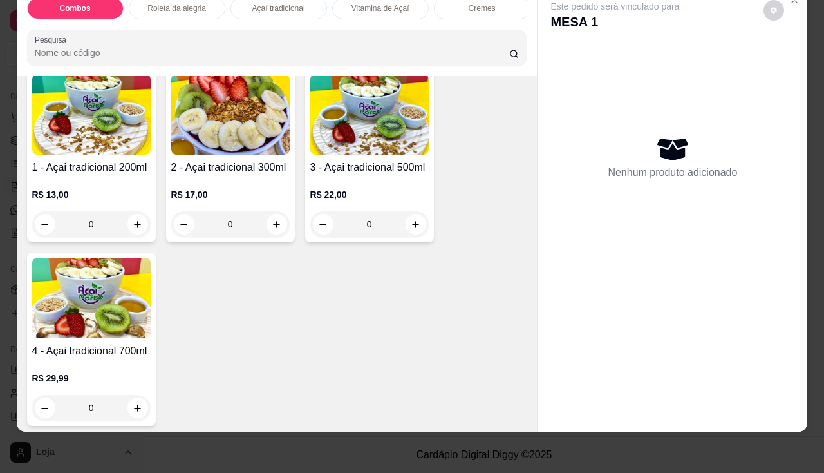
scroll to position [644, 0]
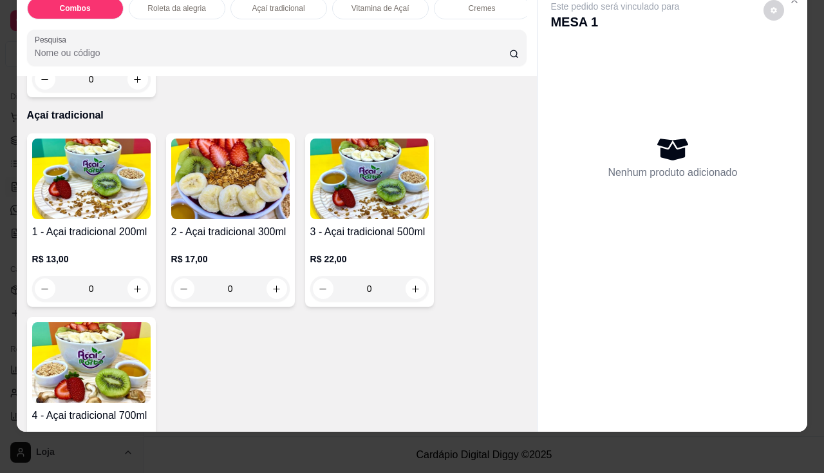
click at [366, 439] on div "Combos Roleta da alegria Açaí tradicional Vitamina de Açaí Cremes Pastéis Pasté…" at bounding box center [412, 236] width 824 height 473
click at [351, 435] on div "Combos Roleta da alegria Açaí tradicional Vitamina de Açaí Cremes Pastéis Pasté…" at bounding box center [412, 236] width 824 height 473
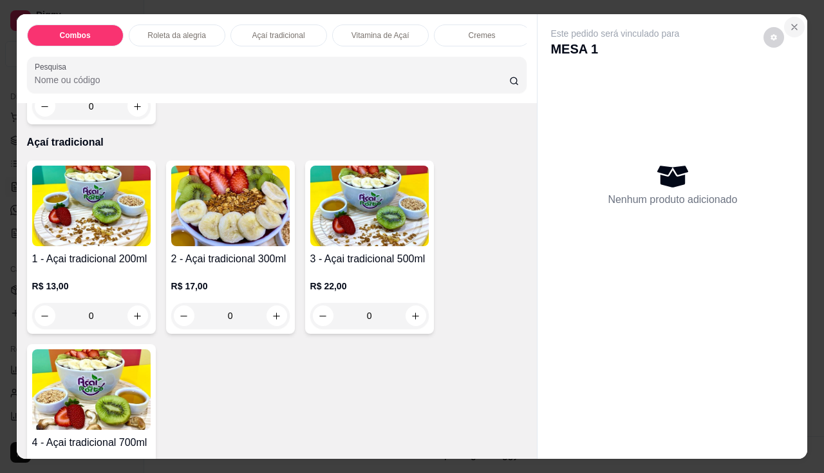
click at [789, 25] on icon "Close" at bounding box center [794, 27] width 10 height 10
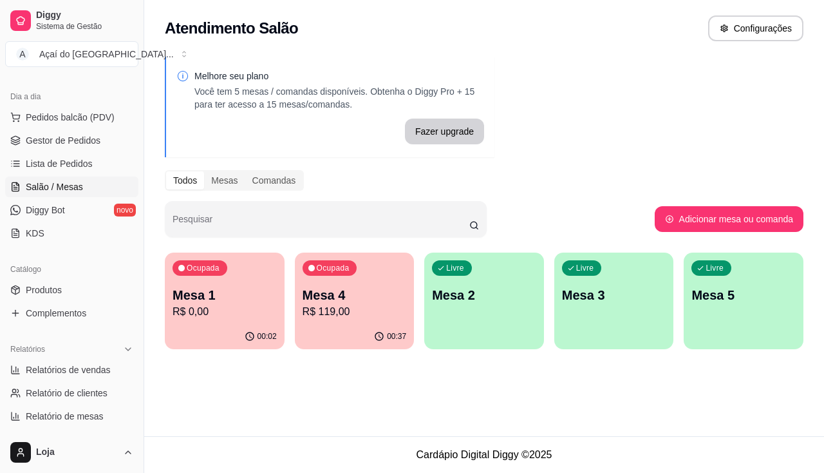
click at [222, 310] on p "R$ 0,00" at bounding box center [225, 311] width 104 height 15
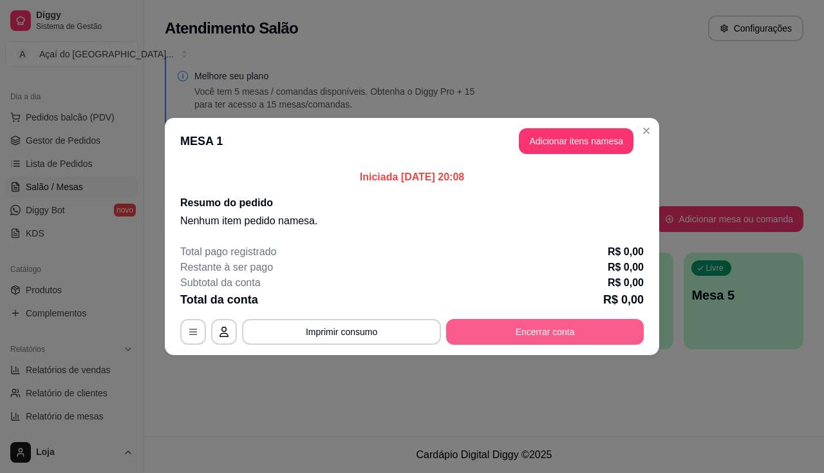
click at [510, 330] on button "Encerrar conta" at bounding box center [545, 332] width 198 height 26
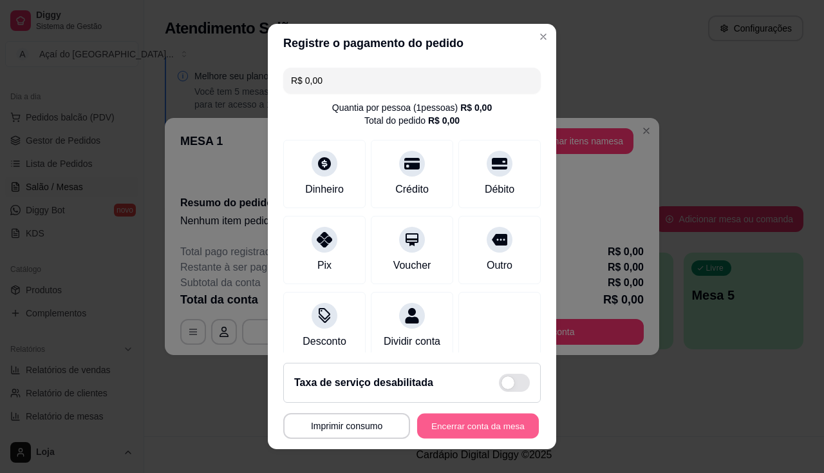
click at [484, 424] on button "Encerrar conta da mesa" at bounding box center [478, 425] width 122 height 25
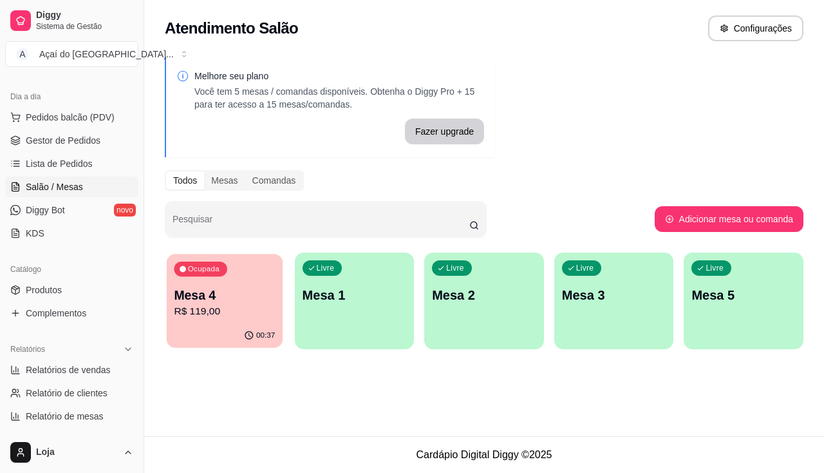
click at [213, 329] on div "00:37" at bounding box center [225, 335] width 116 height 24
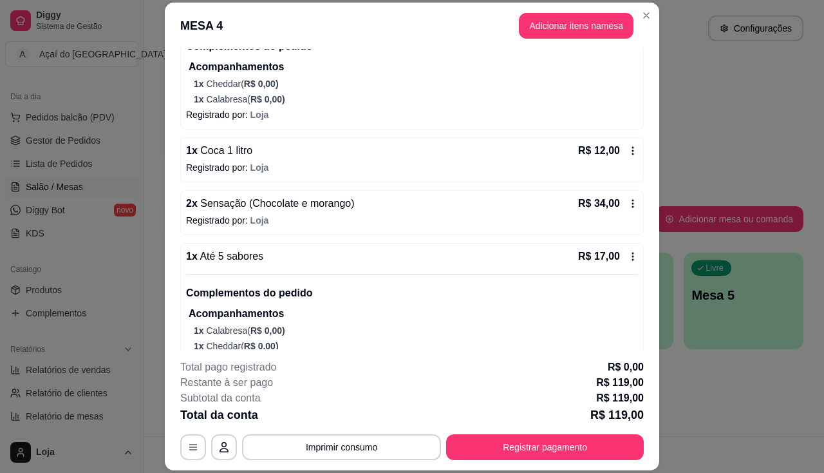
scroll to position [675, 0]
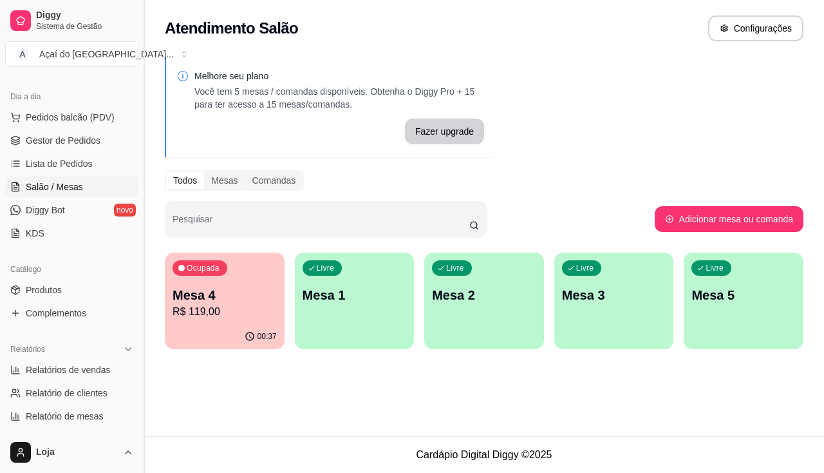
click at [144, 317] on button "Toggle Sidebar" at bounding box center [143, 236] width 10 height 473
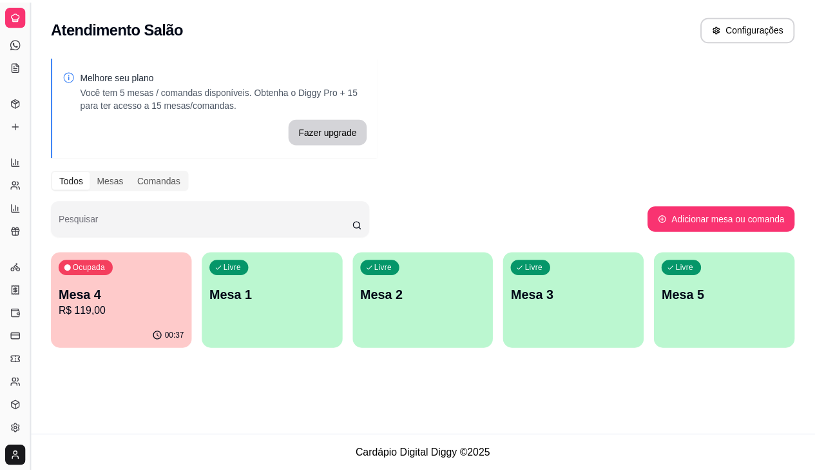
scroll to position [48, 0]
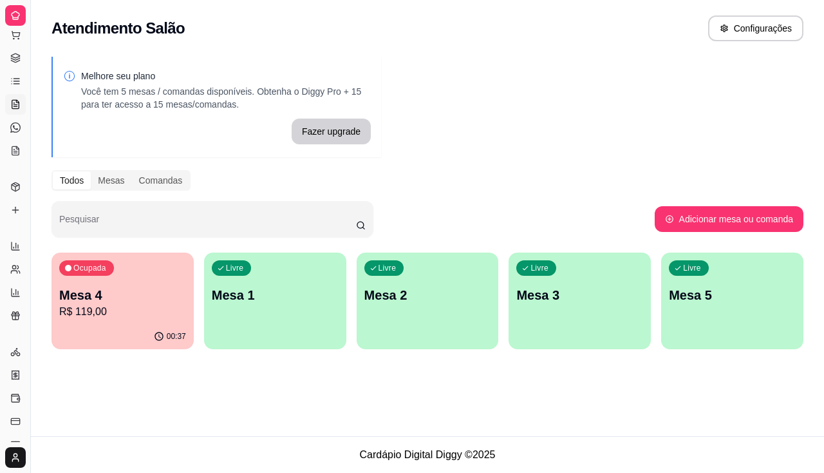
click at [232, 319] on div "Livre Mesa 1" at bounding box center [275, 292] width 142 height 81
click at [13, 243] on icon at bounding box center [15, 246] width 10 height 10
select select "ALL"
select select "0"
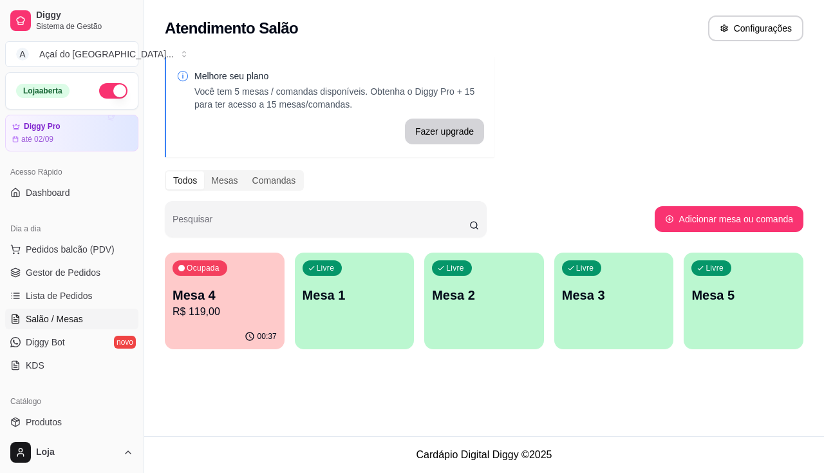
click at [379, 323] on div "Livre Mesa 1" at bounding box center [355, 292] width 120 height 81
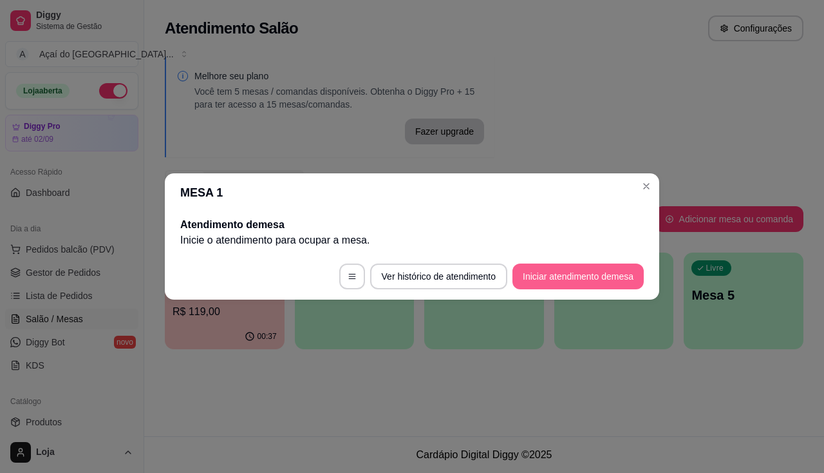
click at [588, 283] on button "Iniciar atendimento de mesa" at bounding box center [578, 276] width 131 height 26
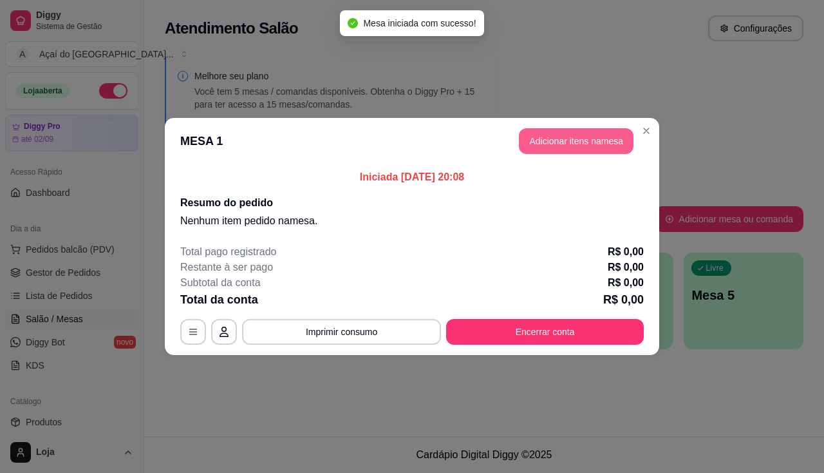
click at [596, 151] on button "Adicionar itens na mesa" at bounding box center [576, 141] width 115 height 26
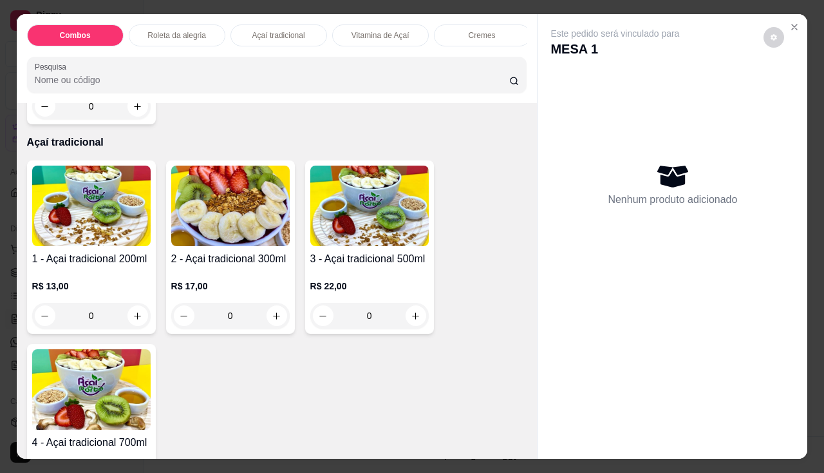
scroll to position [708, 0]
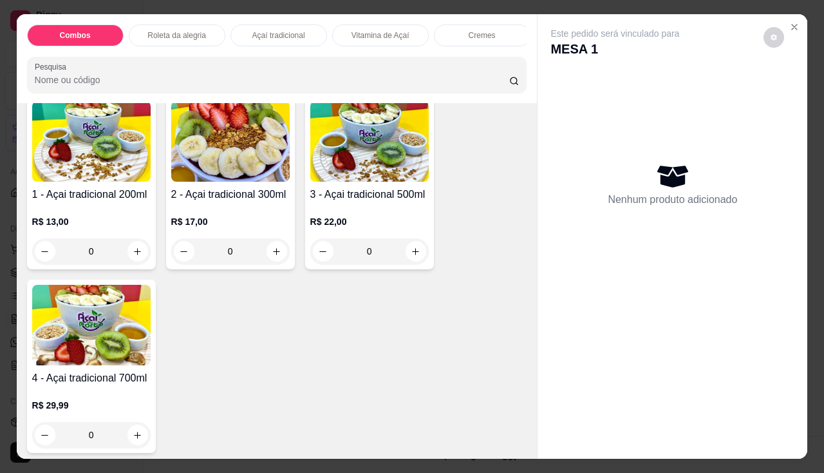
click at [70, 382] on h4 "4 - Açai tradicional 700ml" at bounding box center [91, 377] width 118 height 15
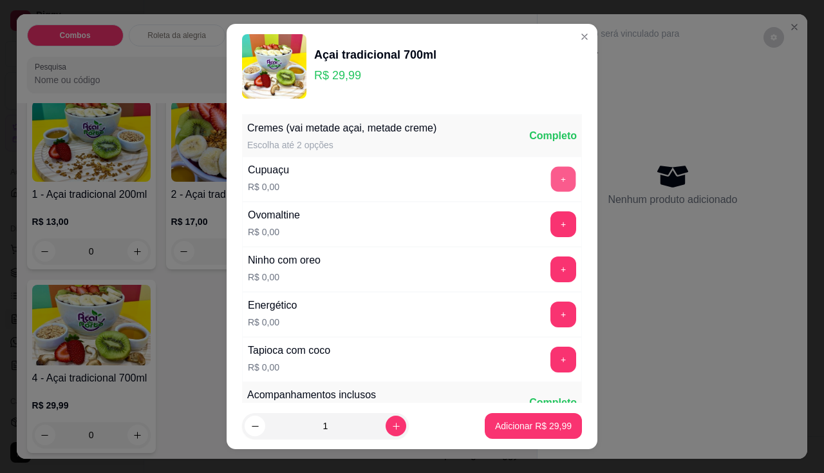
click at [551, 175] on button "+" at bounding box center [563, 178] width 25 height 25
click at [551, 227] on button "+" at bounding box center [563, 223] width 25 height 25
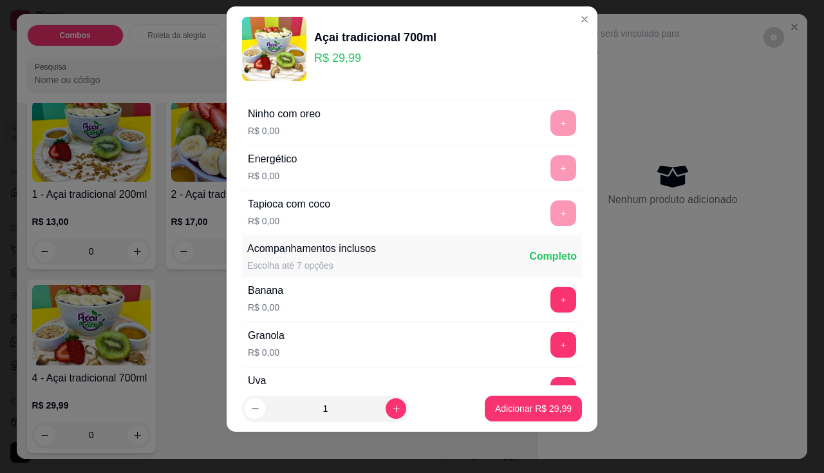
scroll to position [258, 0]
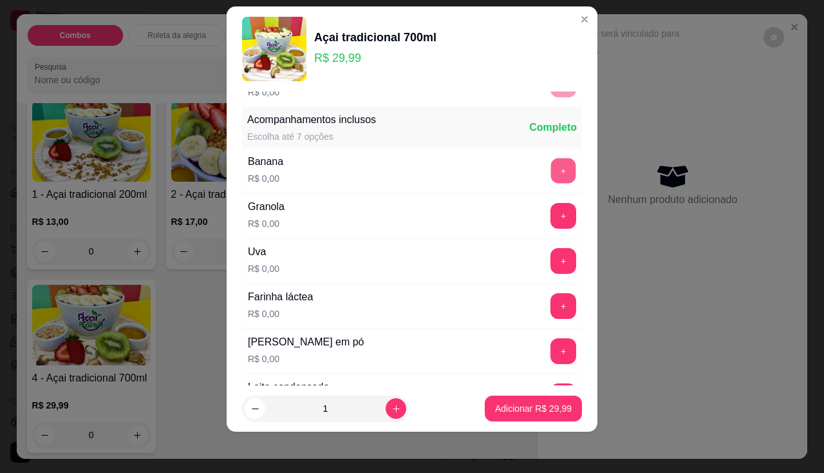
click at [551, 158] on button "+" at bounding box center [563, 170] width 25 height 25
click at [551, 222] on button "+" at bounding box center [564, 216] width 26 height 26
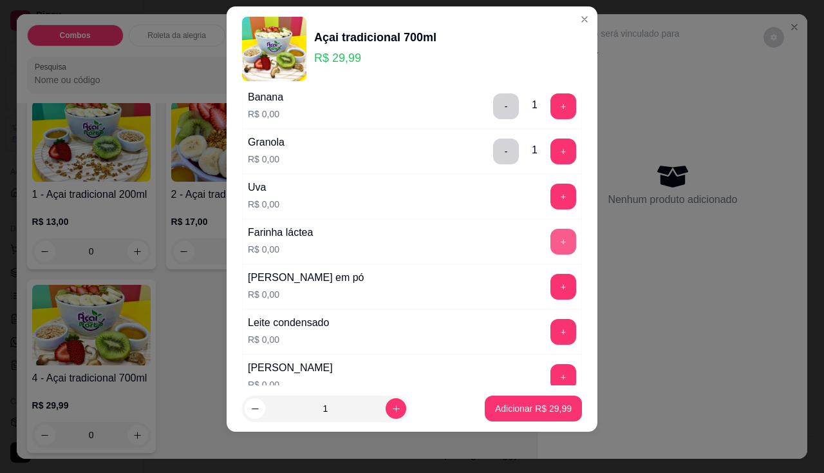
scroll to position [386, 0]
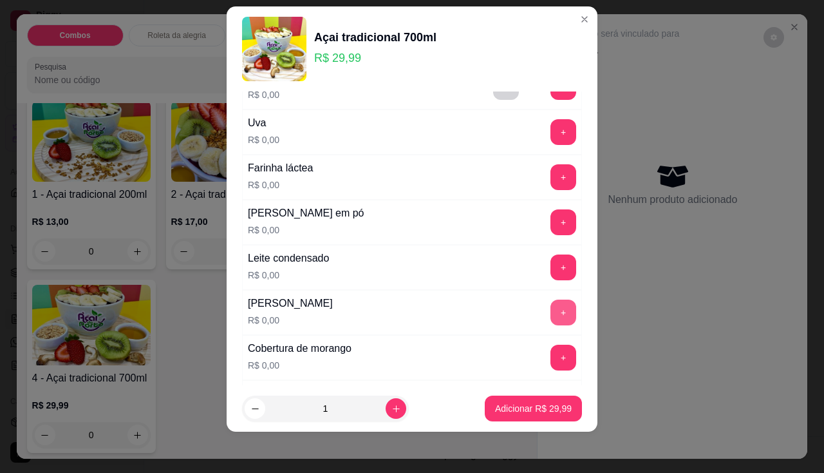
click at [551, 309] on button "+" at bounding box center [564, 312] width 26 height 26
click at [551, 215] on button "+" at bounding box center [564, 222] width 26 height 26
click at [533, 406] on p "Adicionar R$ 29,99" at bounding box center [533, 408] width 77 height 13
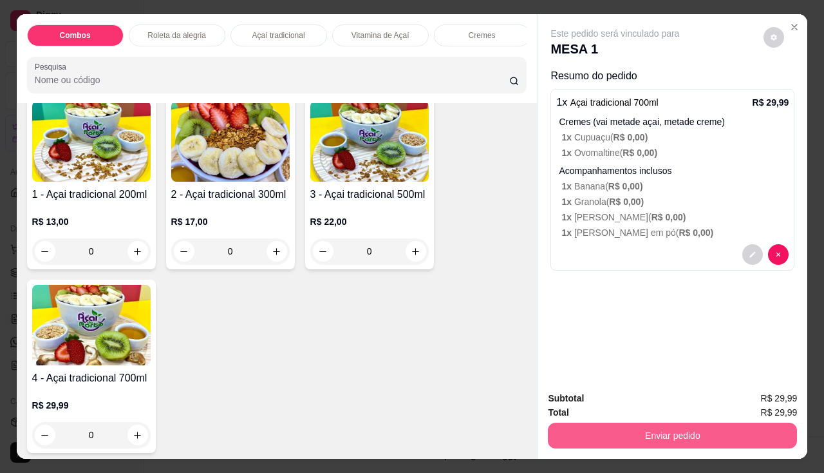
click at [617, 428] on button "Enviar pedido" at bounding box center [672, 435] width 249 height 26
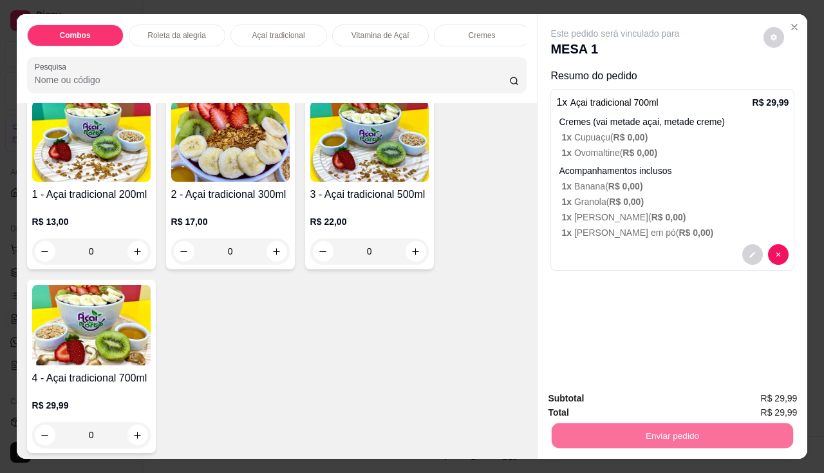
click at [614, 406] on button "Não registrar e enviar pedido" at bounding box center [630, 399] width 130 height 24
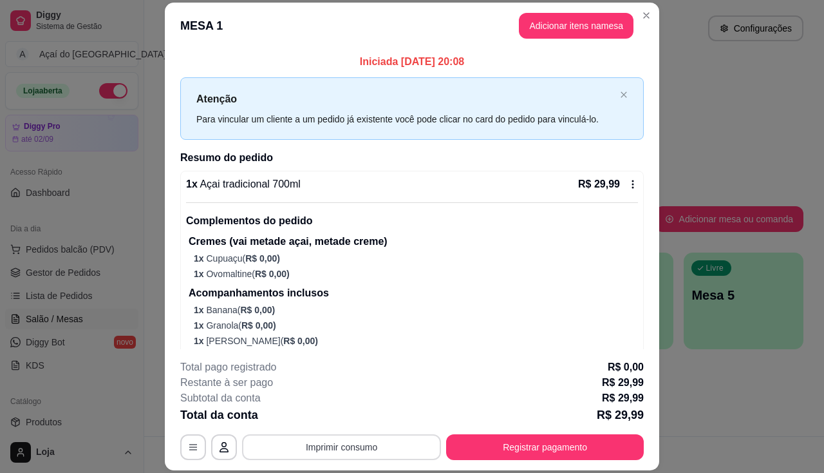
click at [370, 443] on button "Imprimir consumo" at bounding box center [341, 447] width 199 height 26
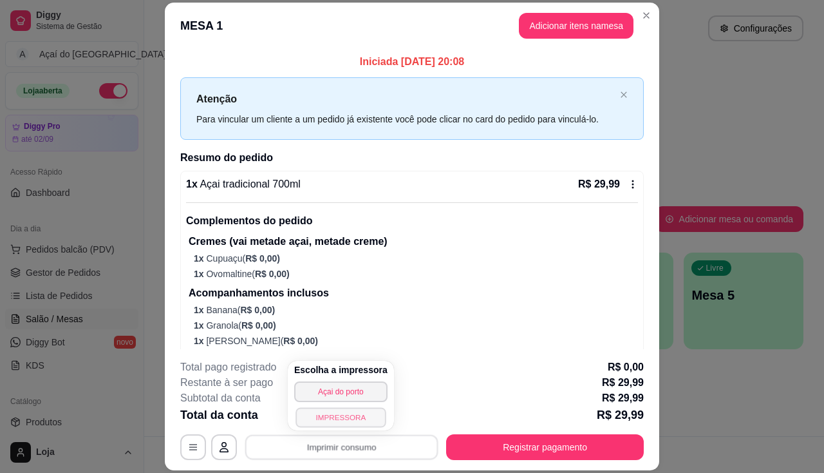
click at [355, 414] on button "IMPRESSORA" at bounding box center [341, 417] width 90 height 20
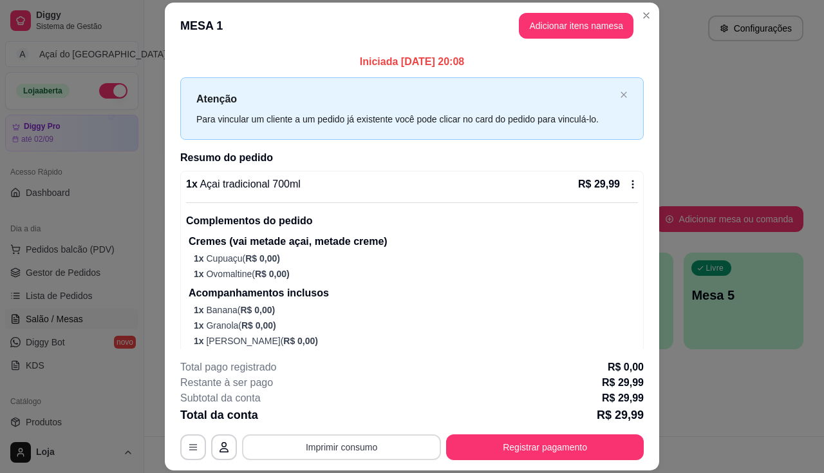
click at [267, 434] on button "Imprimir consumo" at bounding box center [341, 447] width 199 height 26
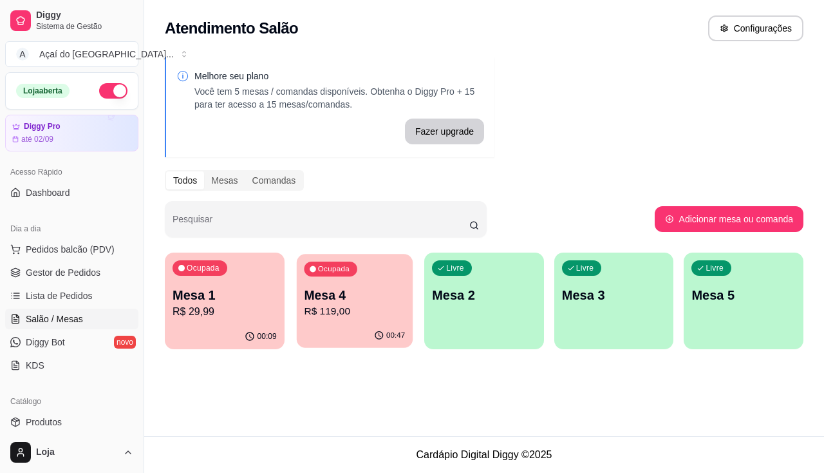
click at [314, 308] on p "R$ 119,00" at bounding box center [354, 311] width 101 height 15
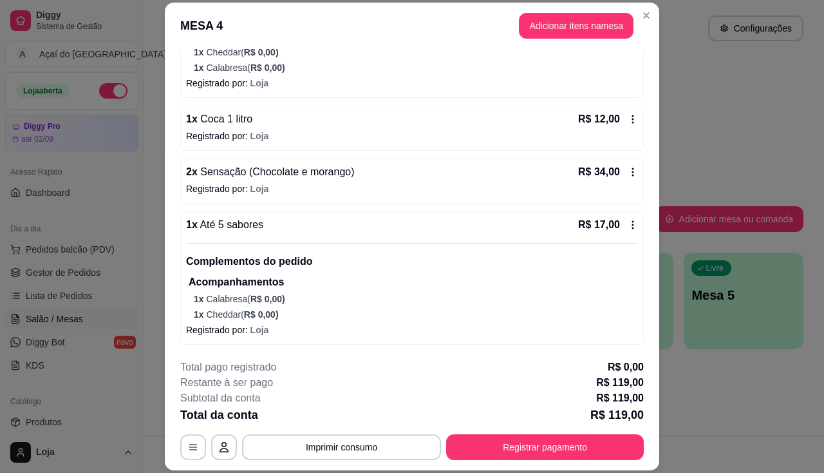
scroll to position [39, 0]
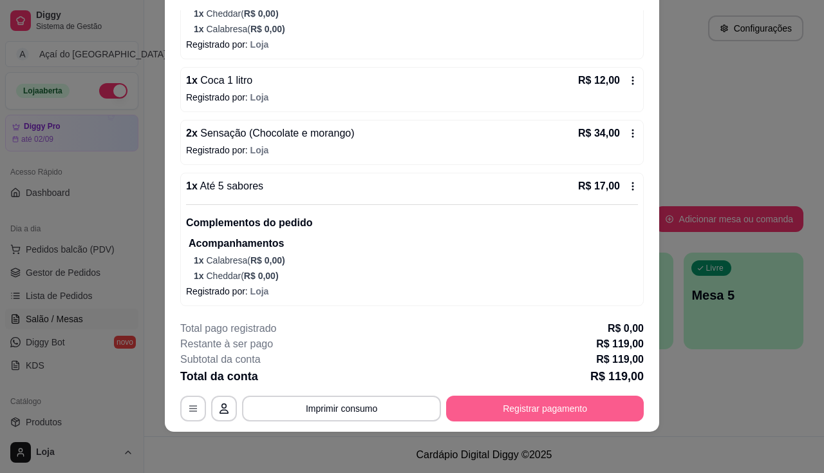
click at [471, 415] on button "Registrar pagamento" at bounding box center [545, 408] width 198 height 26
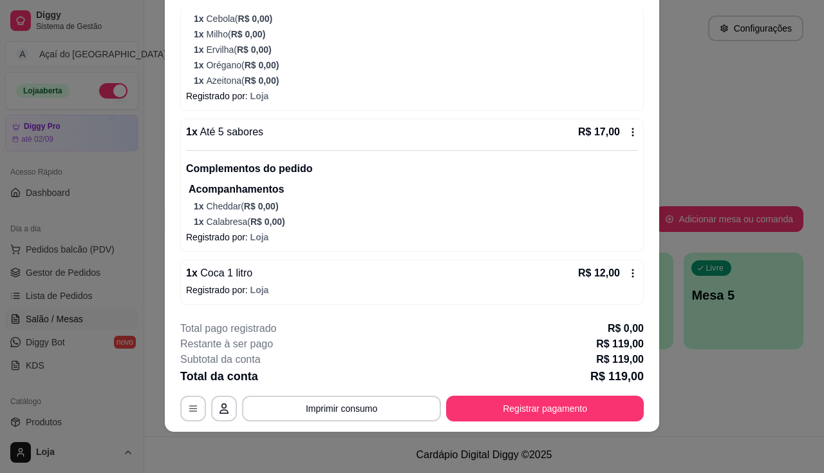
scroll to position [290, 0]
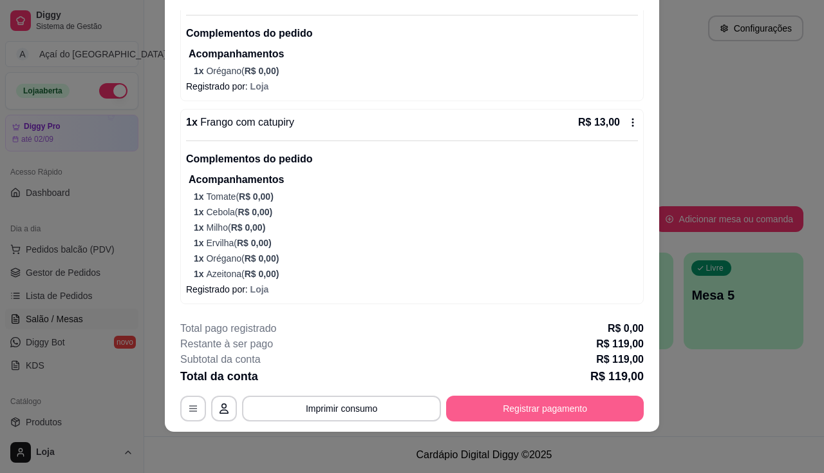
click at [569, 402] on button "Registrar pagamento" at bounding box center [545, 408] width 198 height 26
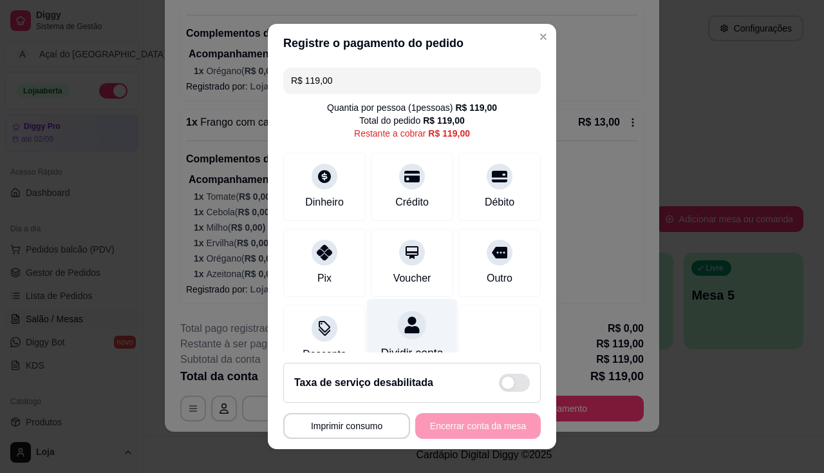
drag, startPoint x: 305, startPoint y: 263, endPoint x: 403, endPoint y: 343, distance: 125.9
click at [306, 263] on div "Pix" at bounding box center [324, 263] width 82 height 68
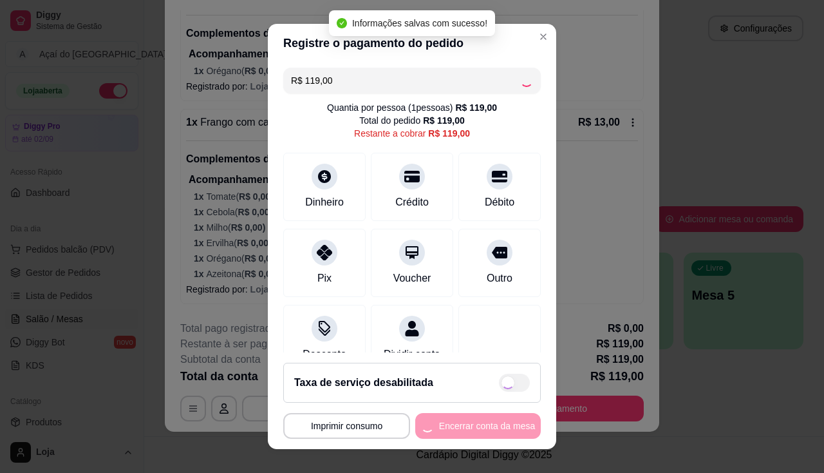
type input "R$ 0,00"
click at [466, 429] on button "Encerrar conta da mesa" at bounding box center [478, 426] width 126 height 26
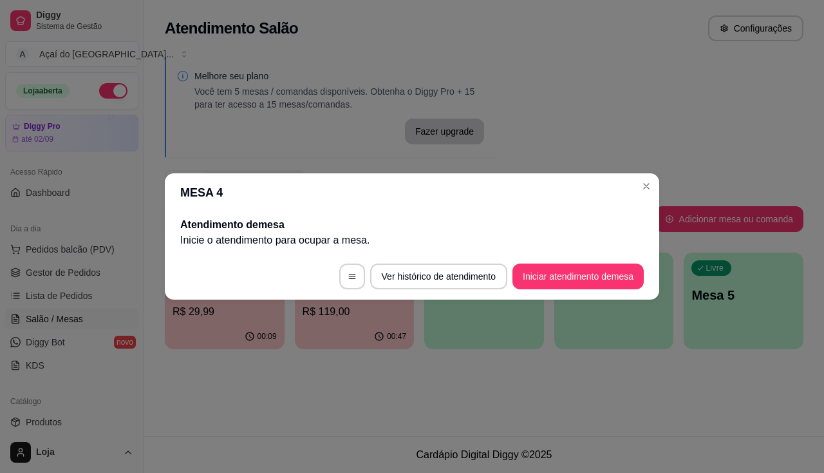
scroll to position [0, 0]
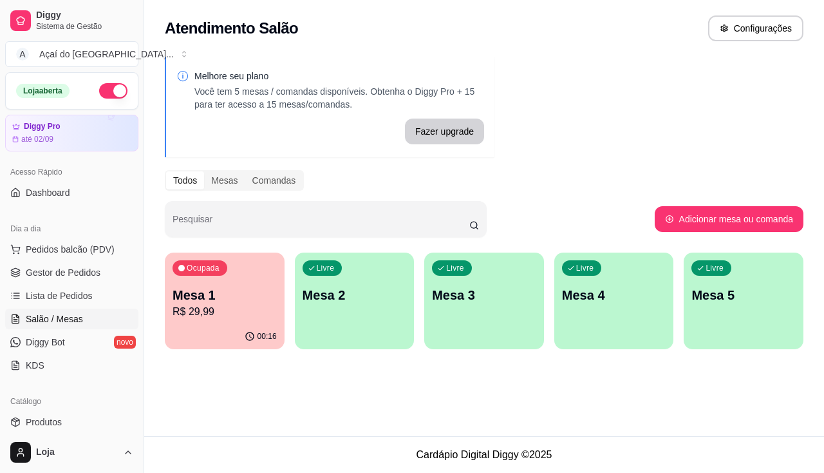
click at [317, 301] on p "Mesa 2" at bounding box center [355, 295] width 104 height 18
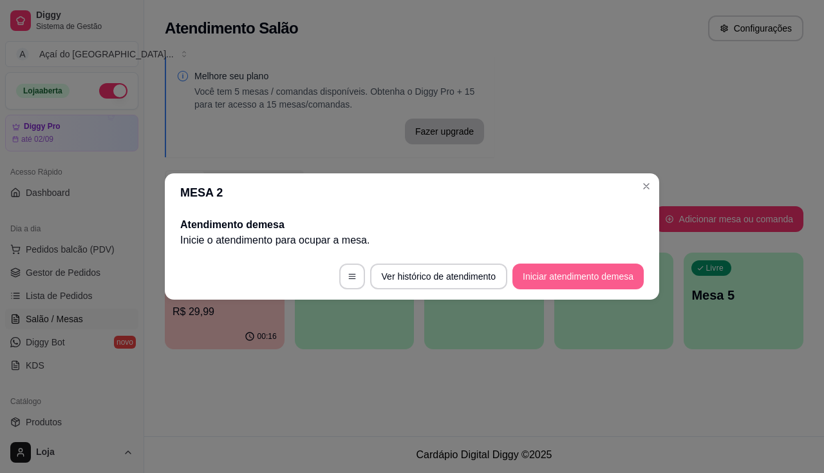
click at [569, 270] on button "Iniciar atendimento de mesa" at bounding box center [578, 276] width 131 height 26
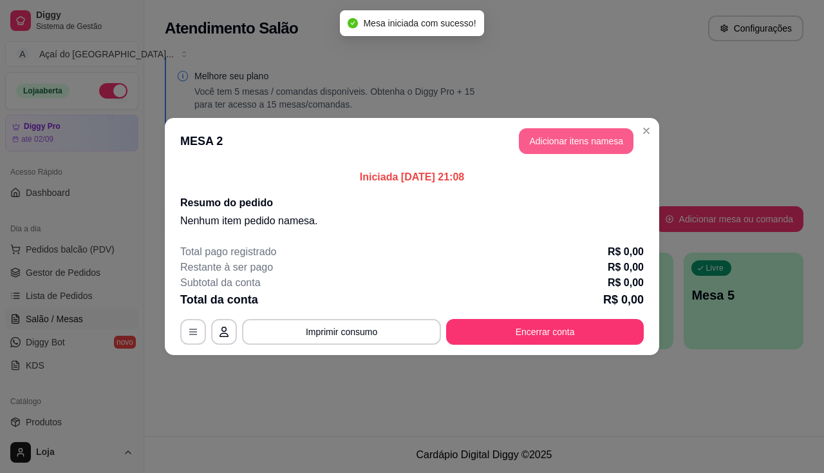
click at [523, 152] on button "Adicionar itens na mesa" at bounding box center [576, 141] width 115 height 26
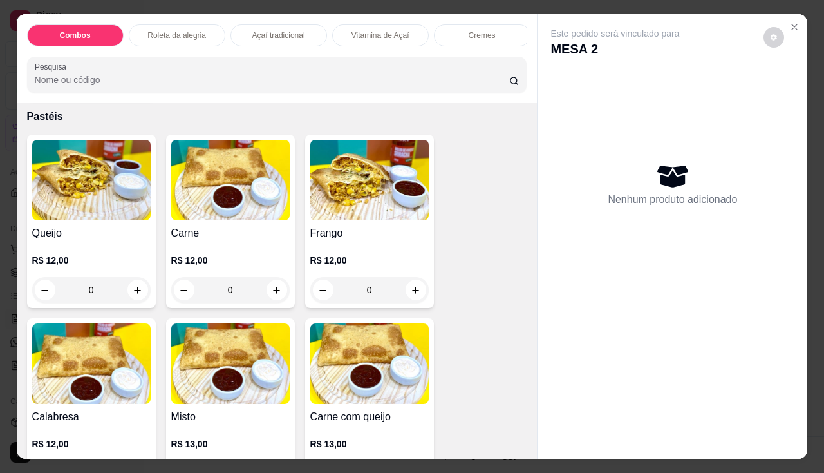
scroll to position [1674, 0]
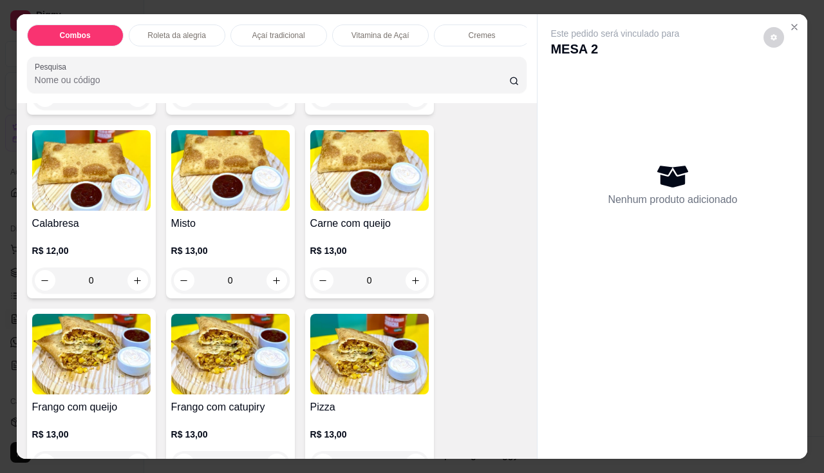
click at [58, 386] on img at bounding box center [91, 354] width 118 height 80
click at [225, 380] on img at bounding box center [230, 354] width 118 height 80
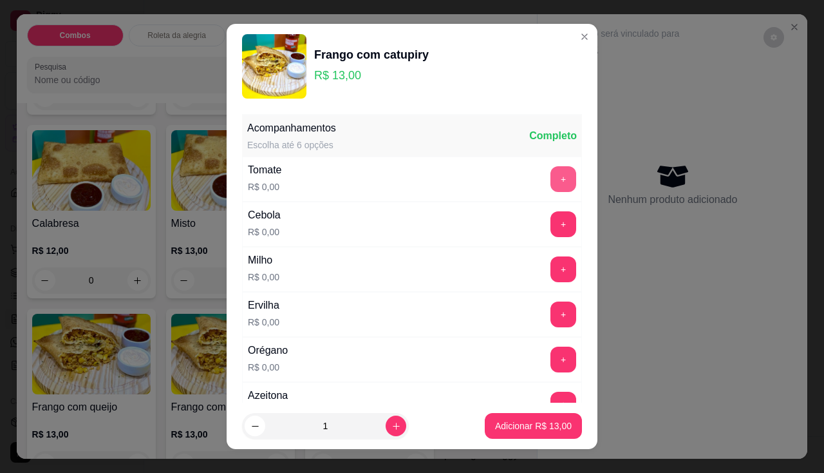
click at [551, 185] on button "+" at bounding box center [564, 179] width 26 height 26
click at [551, 232] on button "+" at bounding box center [563, 223] width 25 height 25
click at [551, 272] on button "+" at bounding box center [564, 269] width 26 height 26
click at [551, 301] on button "+" at bounding box center [564, 314] width 26 height 26
click at [551, 394] on button "+" at bounding box center [564, 404] width 26 height 26
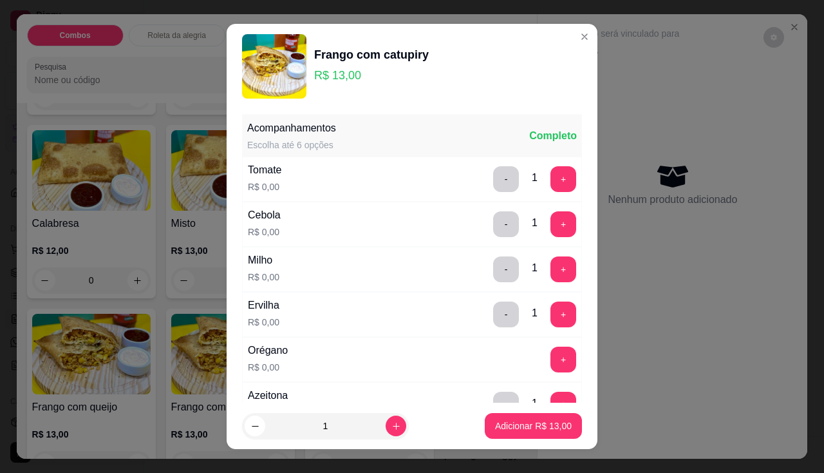
click at [552, 354] on button "+" at bounding box center [564, 359] width 26 height 26
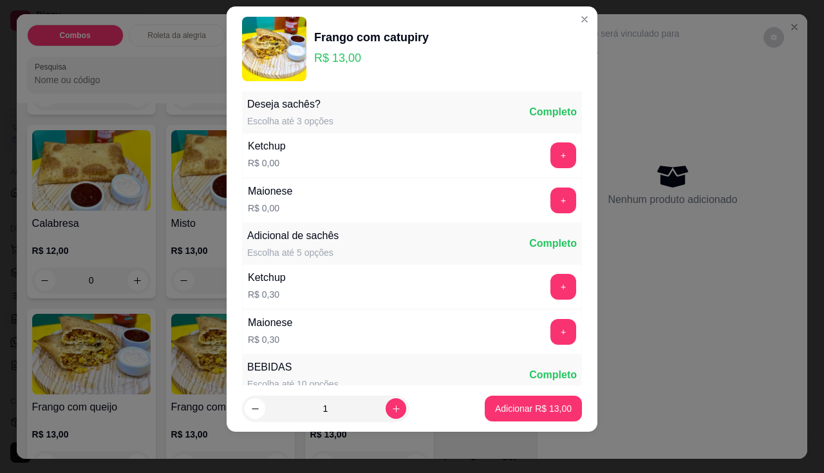
scroll to position [189, 0]
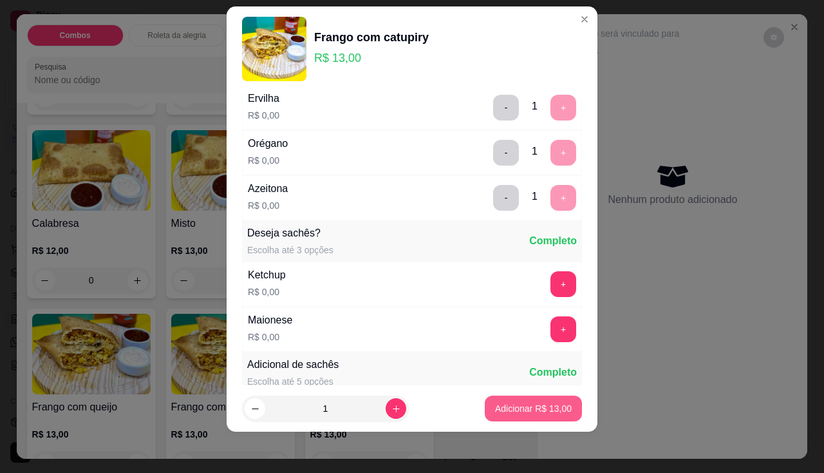
click at [498, 418] on button "Adicionar R$ 13,00" at bounding box center [533, 408] width 97 height 26
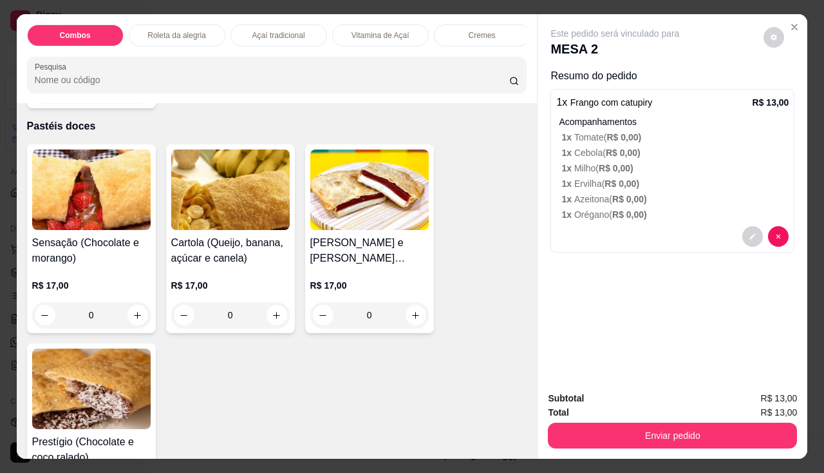
scroll to position [2898, 0]
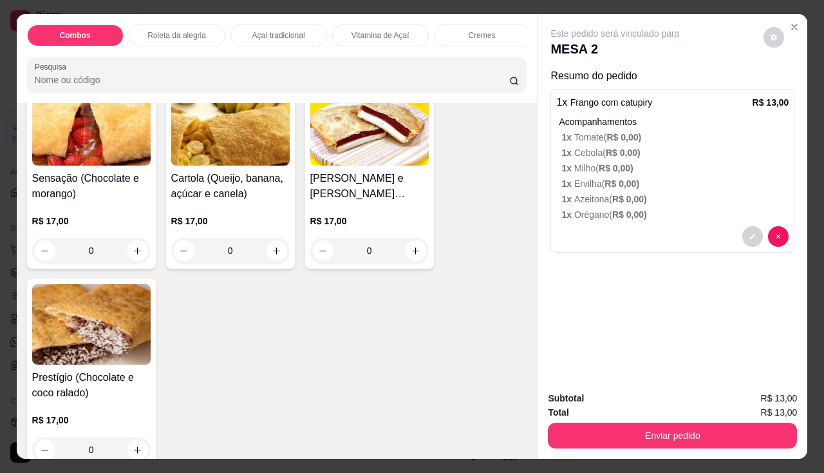
click at [113, 352] on img at bounding box center [91, 324] width 118 height 80
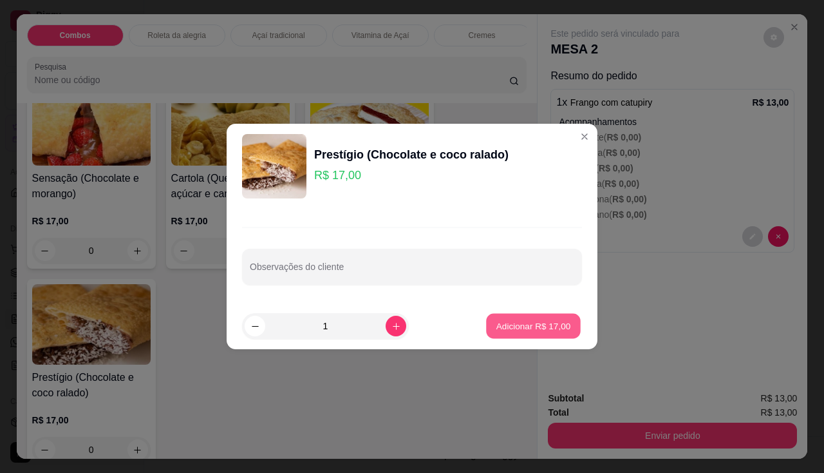
click at [502, 317] on button "Adicionar R$ 17,00" at bounding box center [533, 326] width 95 height 25
type input "1"
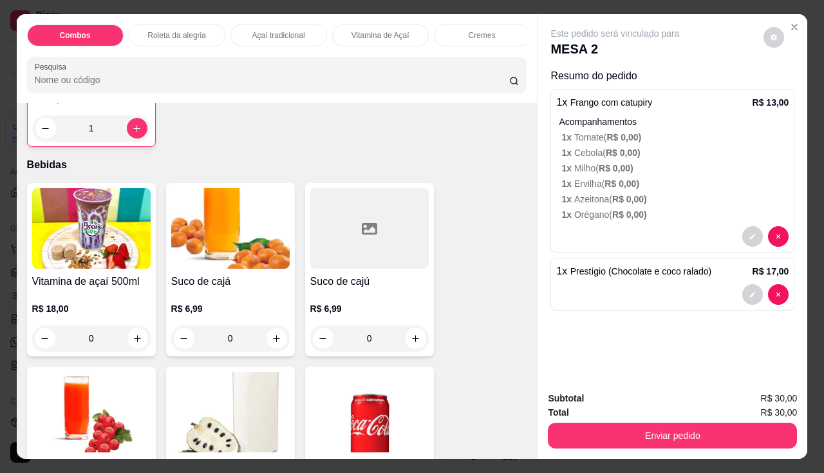
scroll to position [3477, 0]
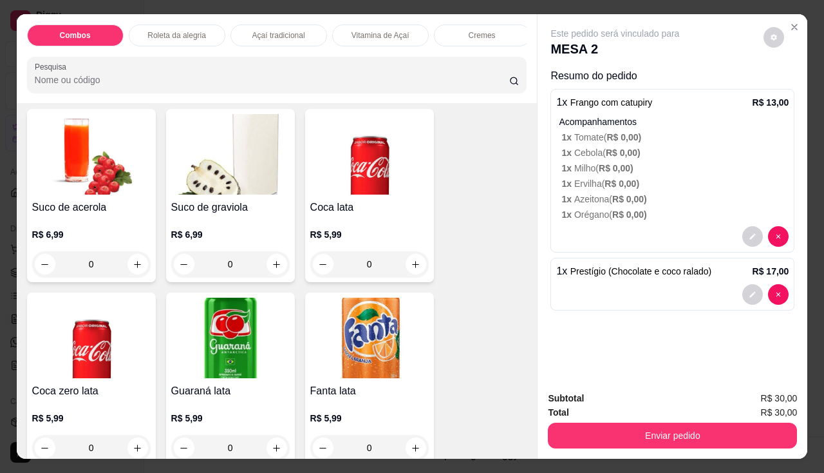
click at [330, 179] on img at bounding box center [369, 154] width 118 height 80
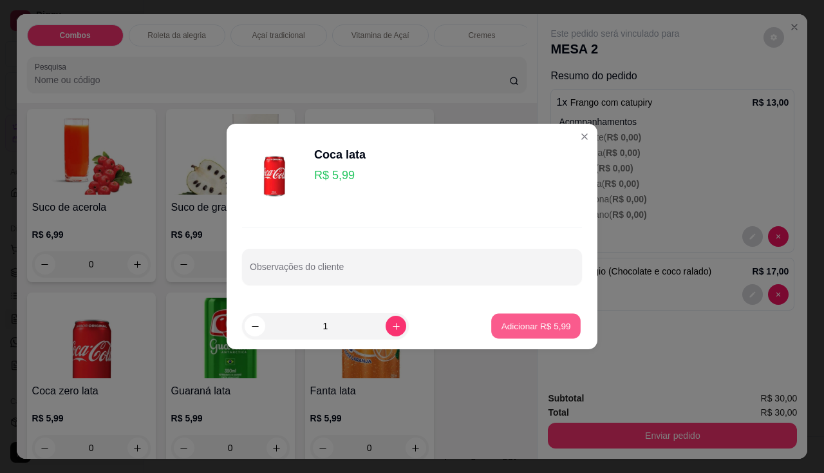
click at [508, 318] on button "Adicionar R$ 5,99" at bounding box center [536, 326] width 90 height 25
type input "1"
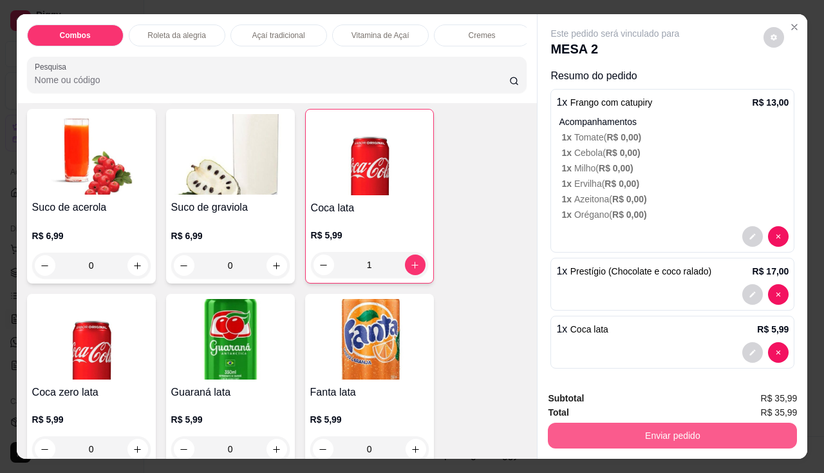
click at [696, 429] on button "Enviar pedido" at bounding box center [672, 435] width 249 height 26
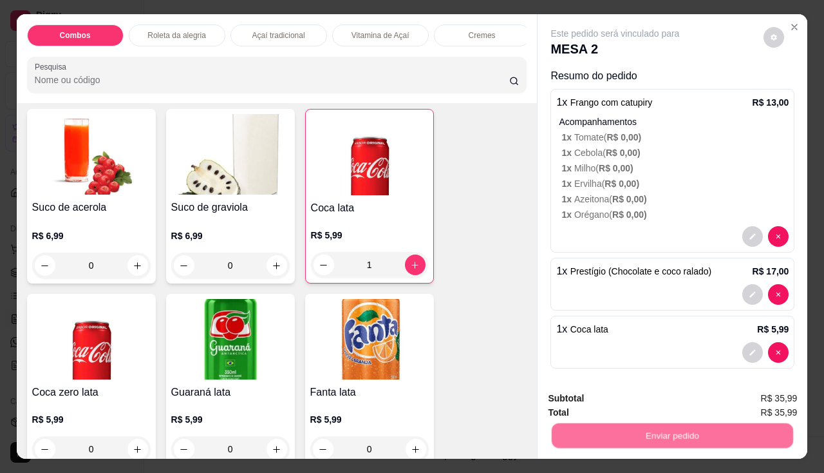
click at [630, 390] on button "Não registrar e enviar pedido" at bounding box center [630, 399] width 134 height 24
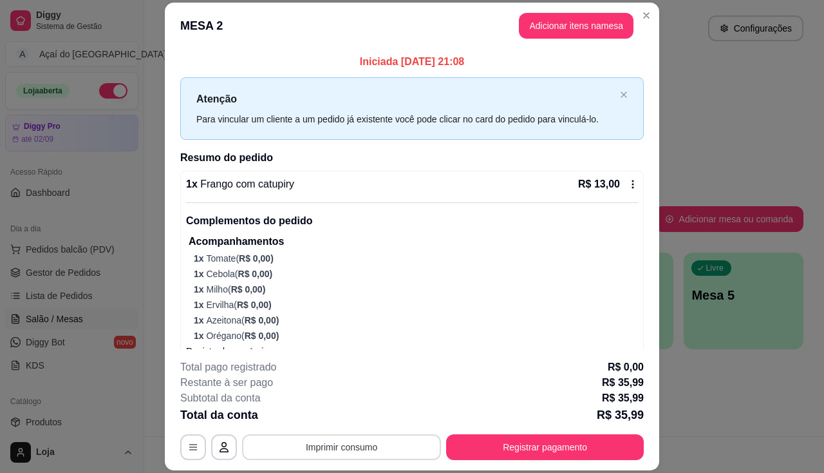
click at [374, 449] on button "Imprimir consumo" at bounding box center [341, 447] width 199 height 26
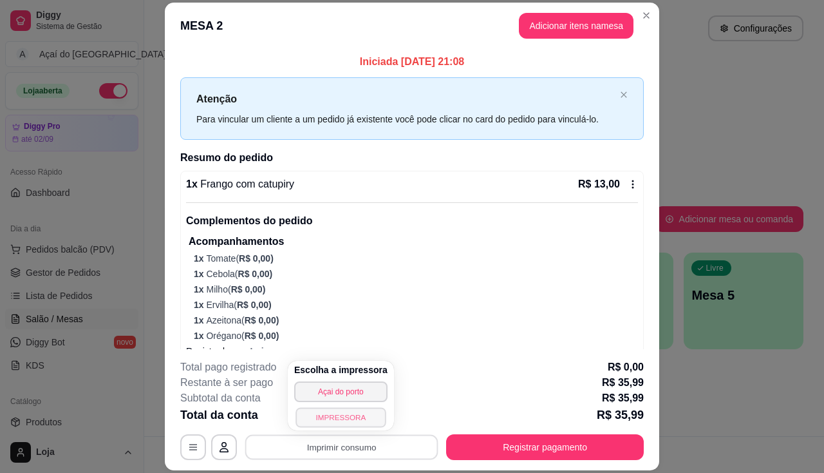
click at [354, 410] on button "IMPRESSORA" at bounding box center [341, 417] width 90 height 20
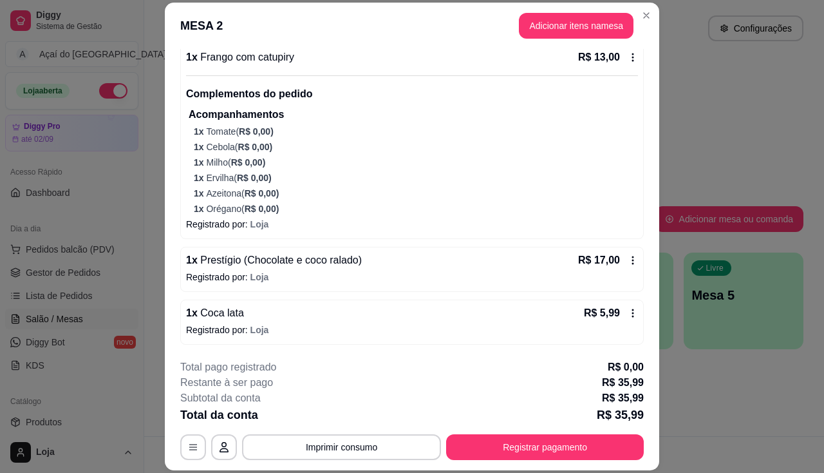
scroll to position [39, 0]
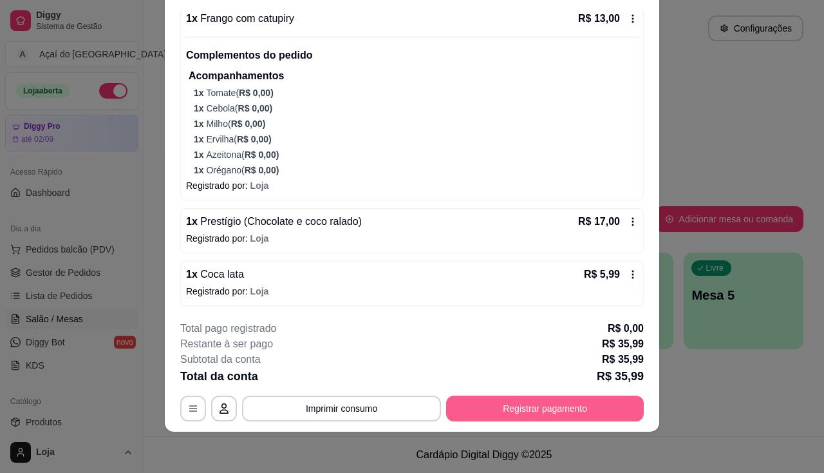
click at [498, 403] on button "Registrar pagamento" at bounding box center [545, 408] width 198 height 26
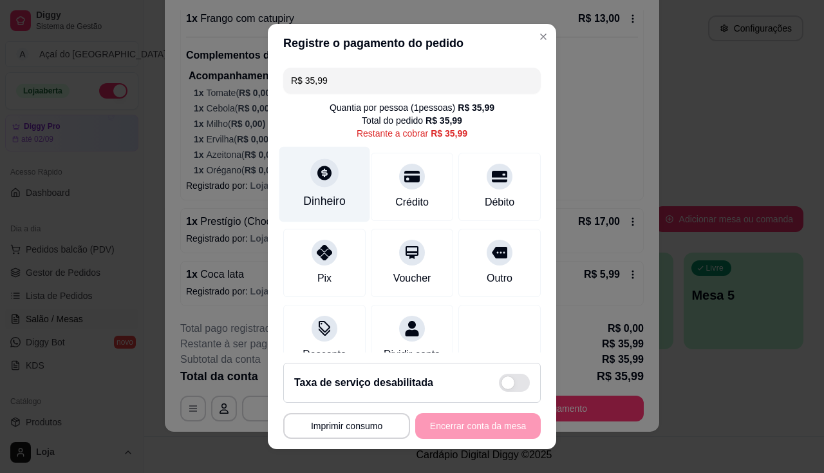
click at [339, 198] on div "Dinheiro" at bounding box center [324, 183] width 91 height 75
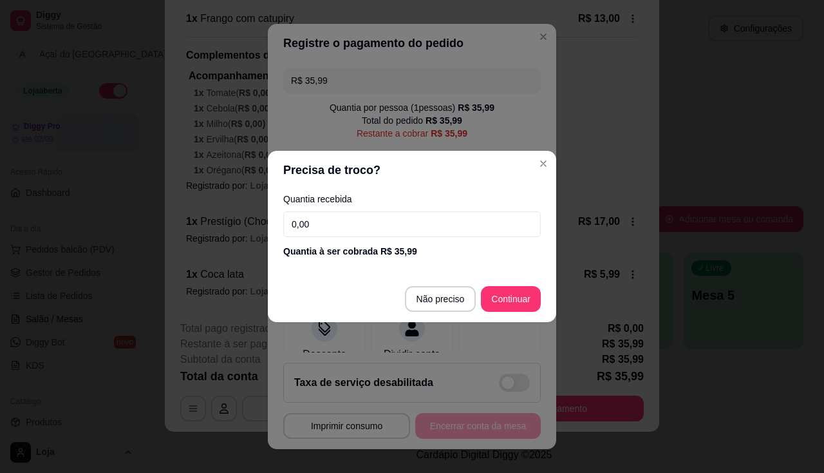
click at [339, 220] on input "0,00" at bounding box center [412, 224] width 258 height 26
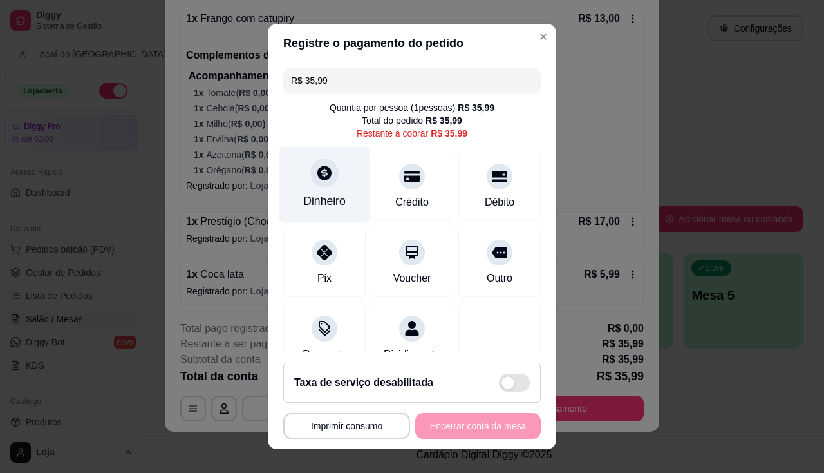
click at [334, 187] on div "Dinheiro" at bounding box center [324, 183] width 91 height 75
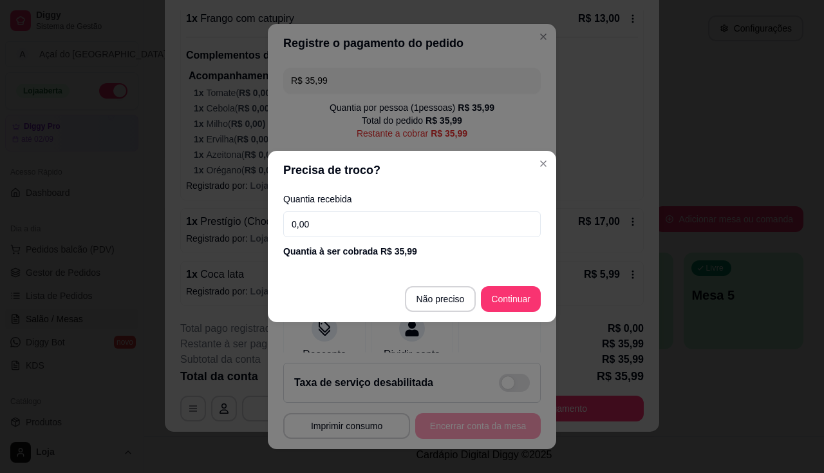
click at [337, 213] on input "0,00" at bounding box center [412, 224] width 258 height 26
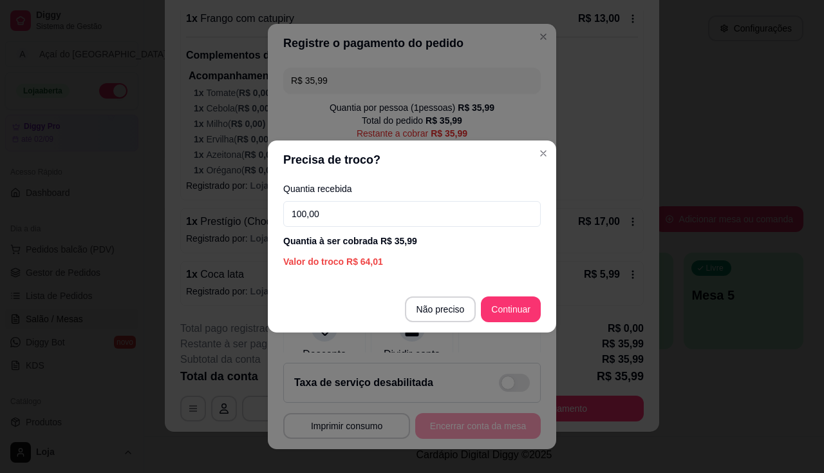
type input "100,00"
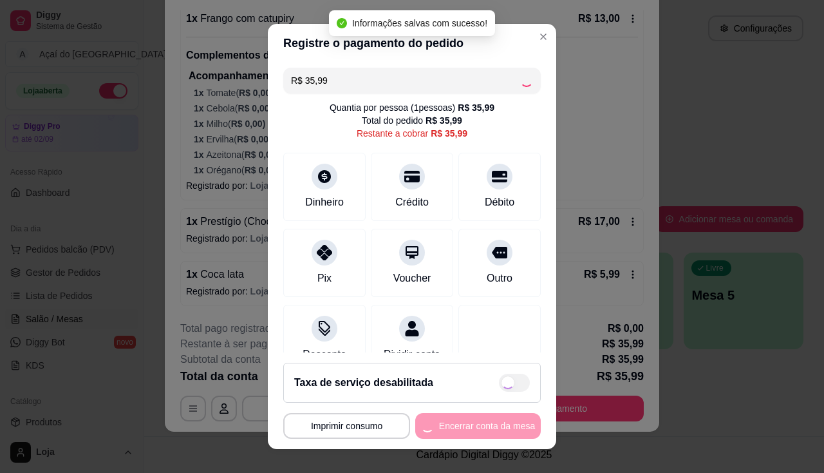
type input "R$ 0,00"
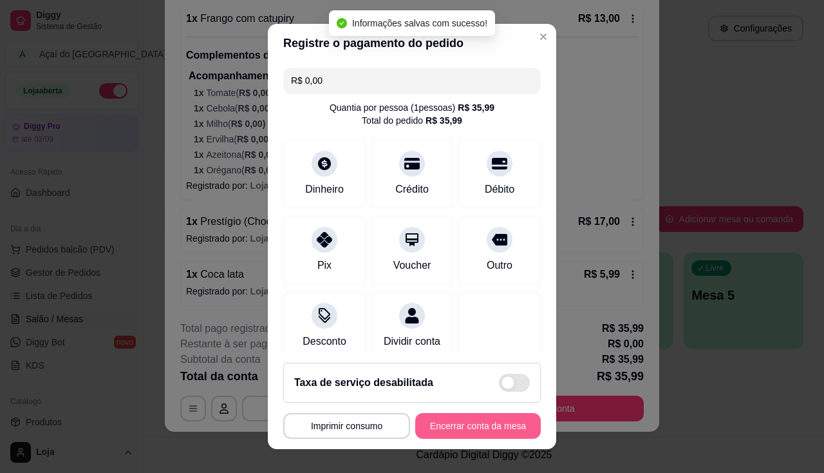
click at [482, 428] on button "Encerrar conta da mesa" at bounding box center [478, 426] width 126 height 26
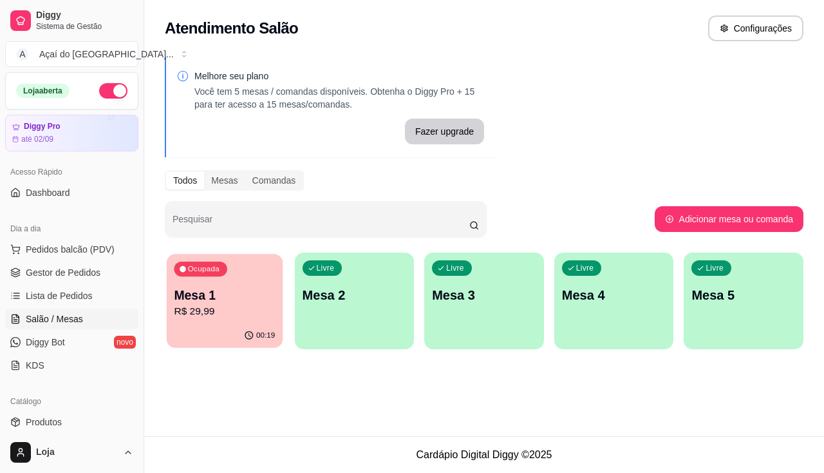
click at [224, 285] on div "Ocupada Mesa 1 R$ 29,99" at bounding box center [225, 289] width 116 height 70
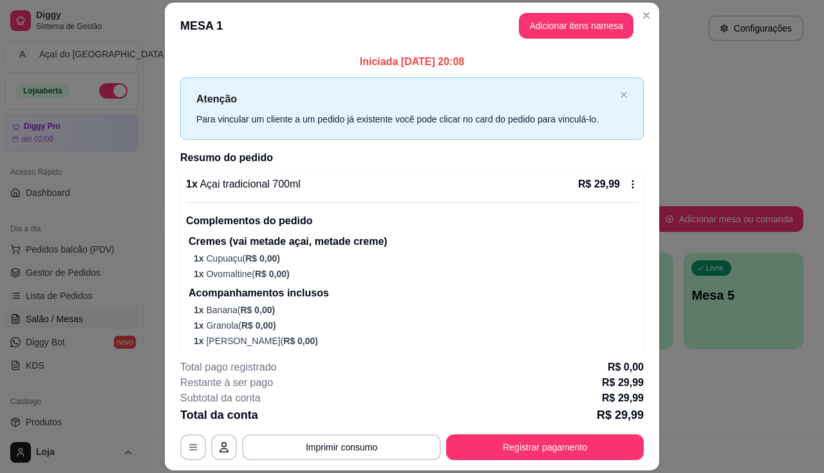
scroll to position [42, 0]
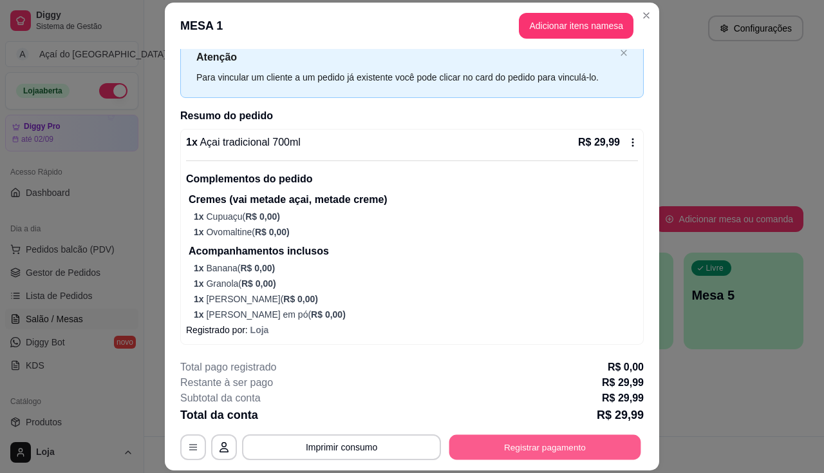
click at [562, 442] on button "Registrar pagamento" at bounding box center [545, 447] width 192 height 25
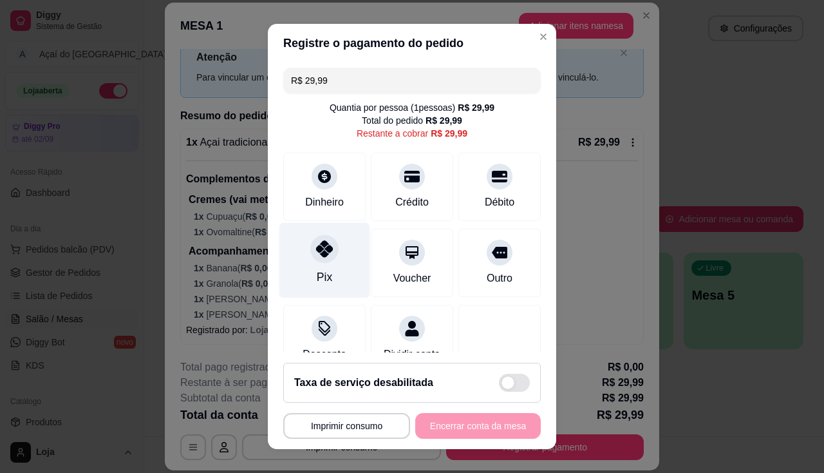
click at [335, 272] on div "Pix" at bounding box center [324, 259] width 91 height 75
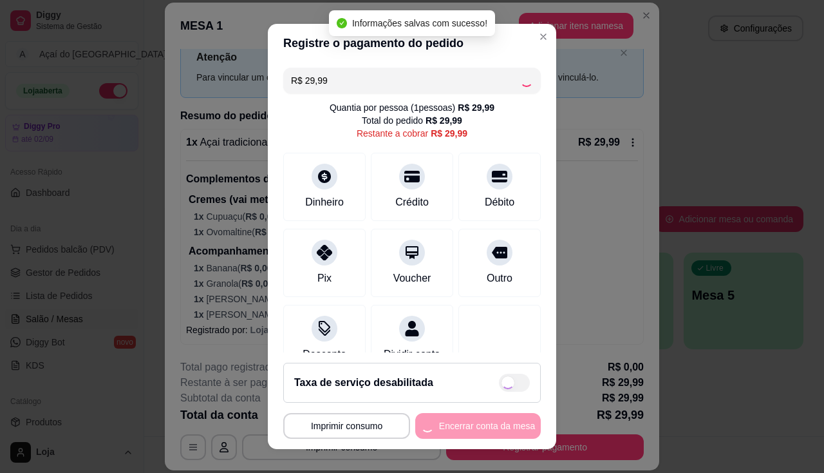
click at [472, 426] on div "**********" at bounding box center [412, 426] width 258 height 26
type input "R$ 0,00"
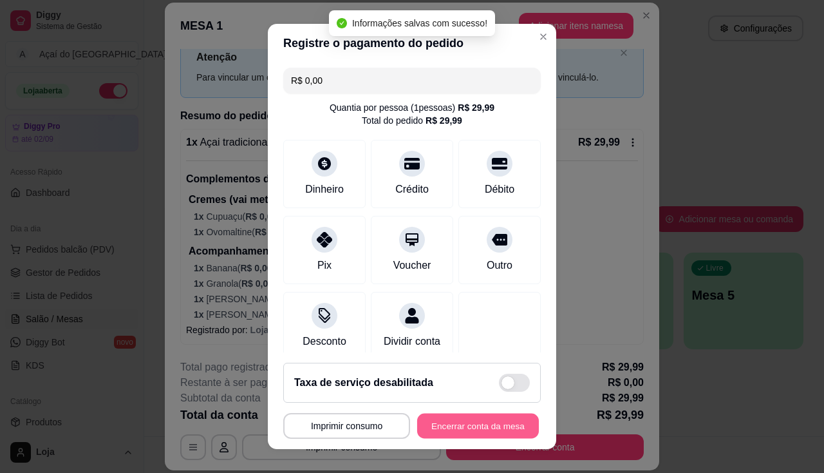
click at [472, 426] on button "Encerrar conta da mesa" at bounding box center [478, 425] width 122 height 25
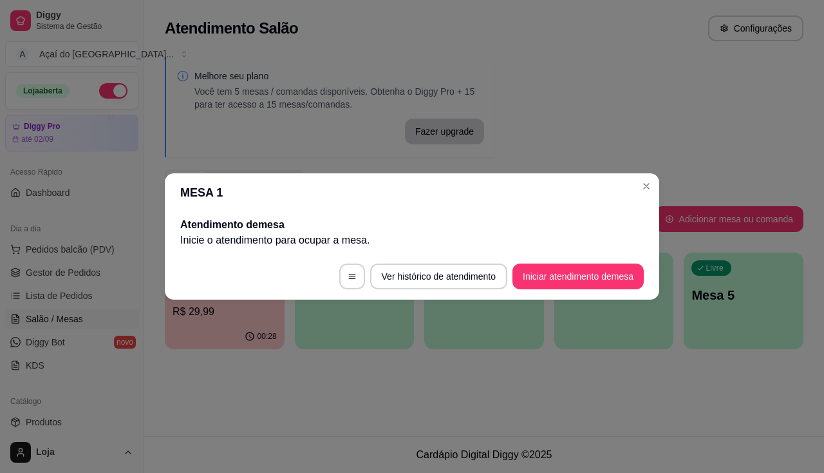
scroll to position [0, 0]
